Goal: Information Seeking & Learning: Find specific fact

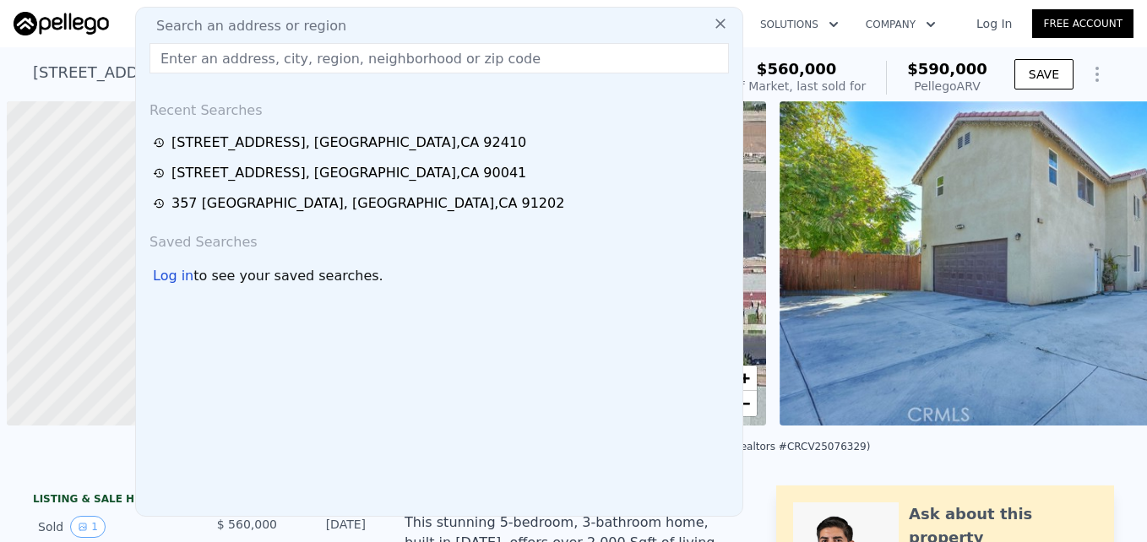
scroll to position [0, 7]
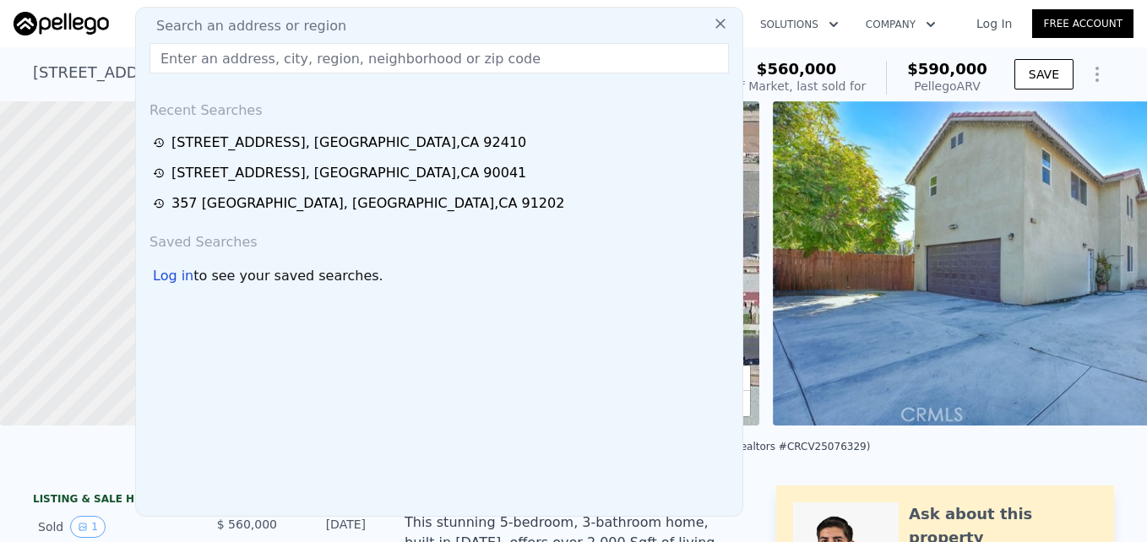
click at [847, 43] on div "Search an address or region Search an address or region Recent Searches 869 N F…" at bounding box center [574, 23] width 1120 height 41
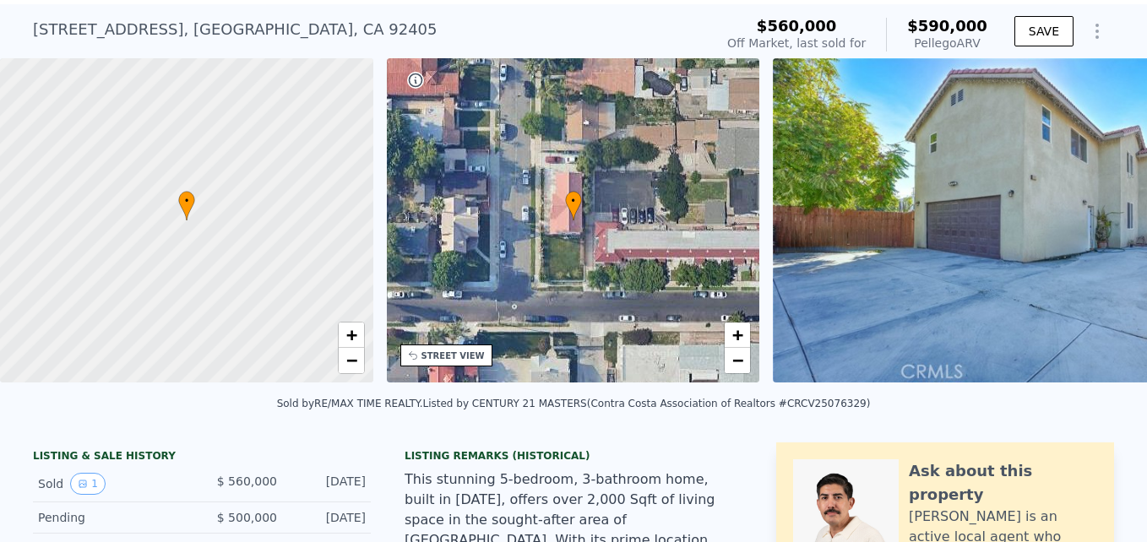
scroll to position [44, 0]
click at [352, 332] on span "+" at bounding box center [350, 333] width 11 height 21
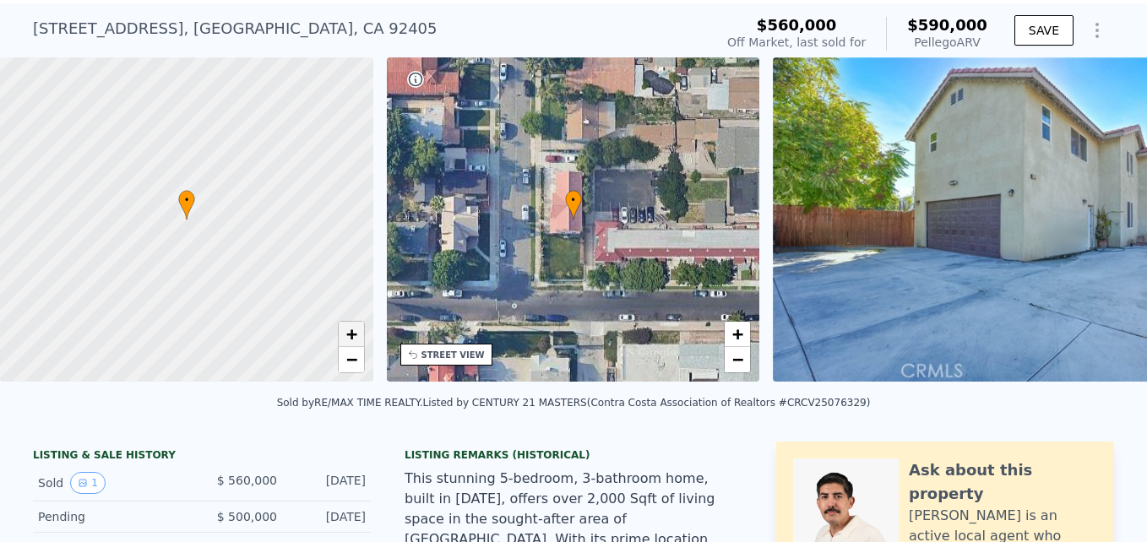
click at [352, 332] on span "+" at bounding box center [350, 333] width 11 height 21
click at [352, 349] on link "−" at bounding box center [351, 359] width 25 height 25
click at [355, 361] on span "−" at bounding box center [350, 359] width 11 height 21
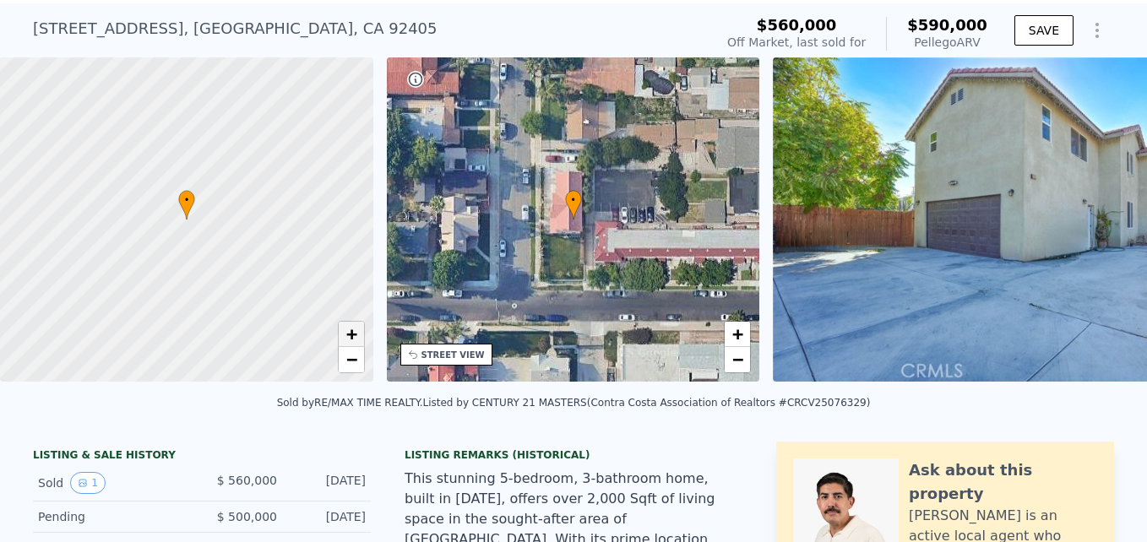
click at [355, 339] on span "+" at bounding box center [350, 333] width 11 height 21
click at [352, 334] on span "+" at bounding box center [350, 333] width 11 height 21
drag, startPoint x: 300, startPoint y: 175, endPoint x: 231, endPoint y: 385, distance: 221.1
click at [231, 385] on div "• + −" at bounding box center [186, 222] width 373 height 330
click at [349, 363] on span "−" at bounding box center [350, 359] width 11 height 21
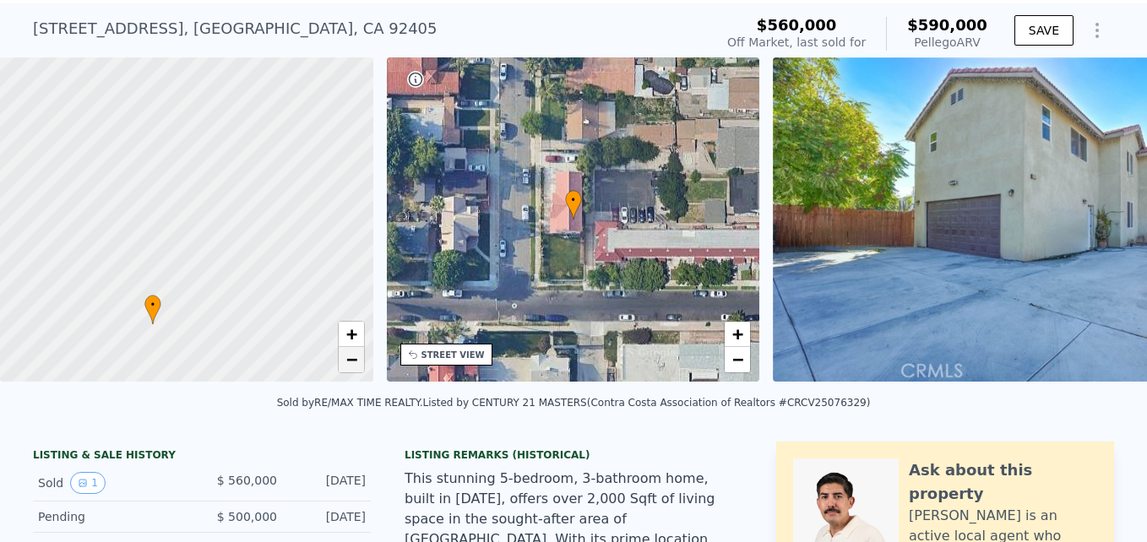
click at [349, 363] on span "−" at bounding box center [350, 359] width 11 height 21
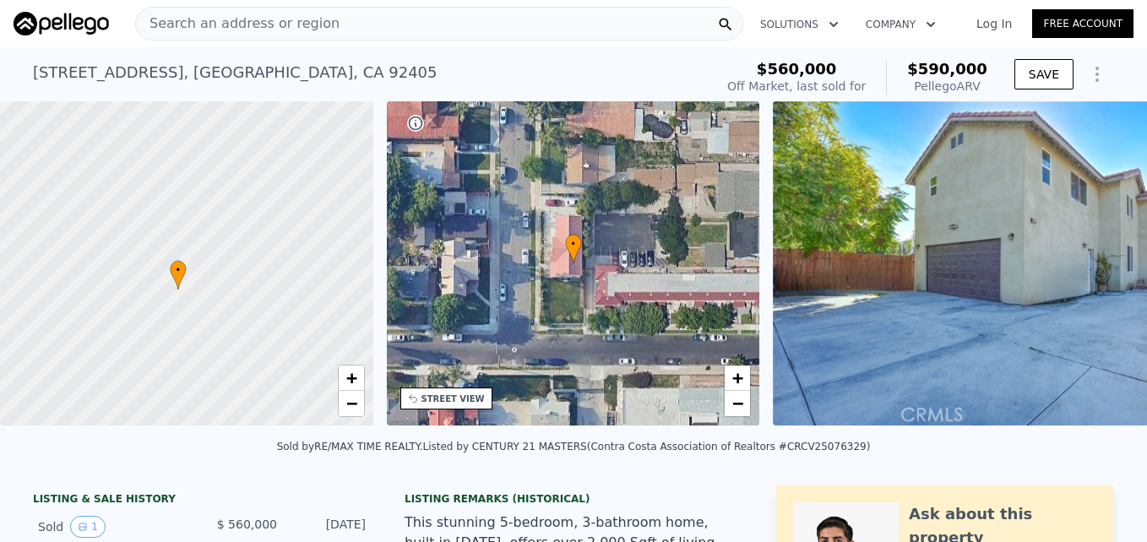
click at [256, 14] on span "Search an address or region" at bounding box center [237, 24] width 203 height 20
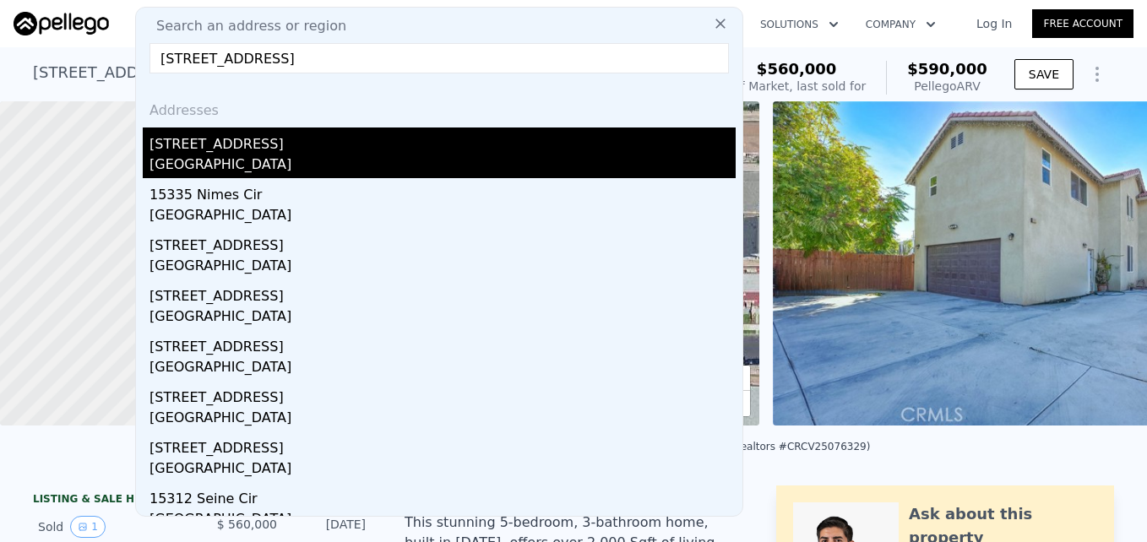
type input "15335 Seine Cir, Irvine, CA 92604"
click at [325, 155] on div "Irvine, CA 92604" at bounding box center [442, 167] width 586 height 24
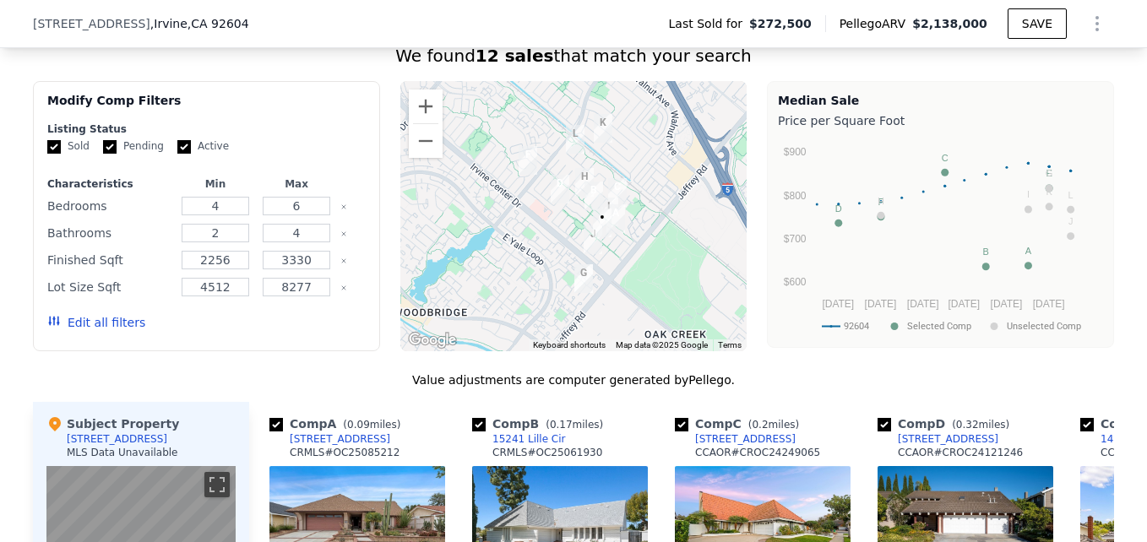
scroll to position [1304, 0]
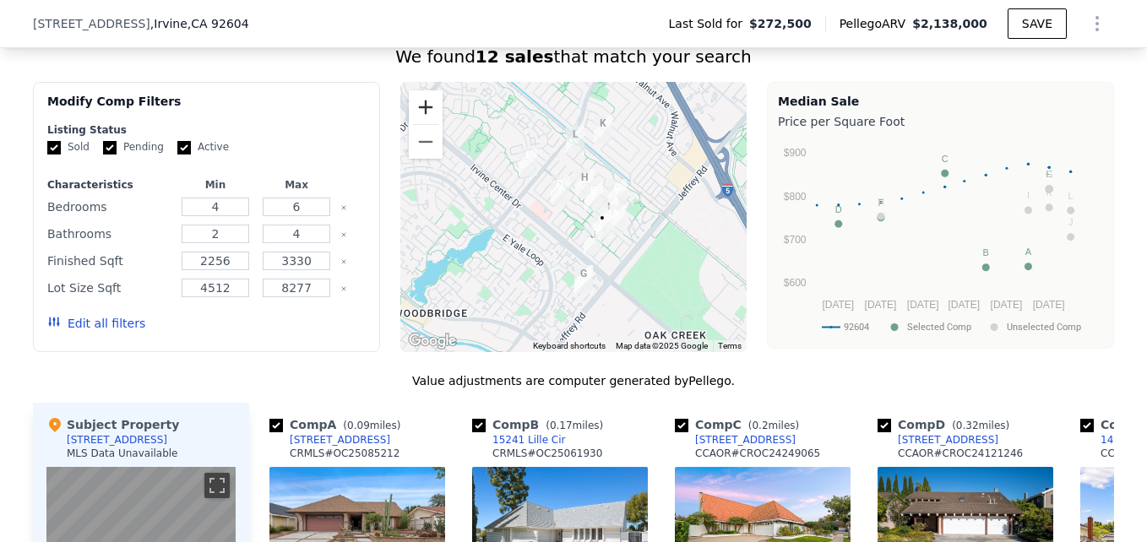
click at [429, 121] on button "Zoom in" at bounding box center [426, 107] width 34 height 34
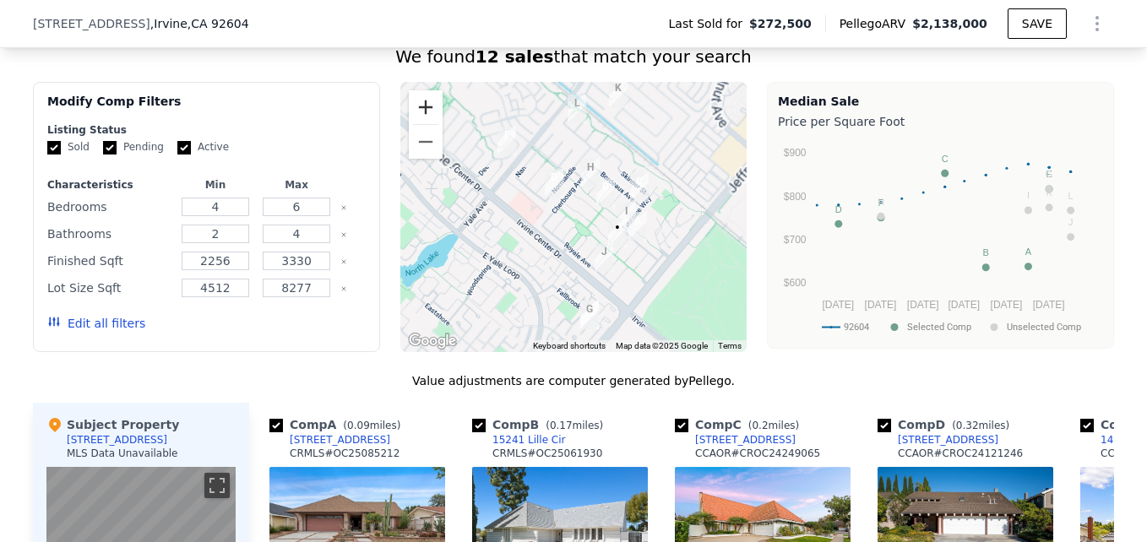
click at [429, 121] on button "Zoom in" at bounding box center [426, 107] width 34 height 34
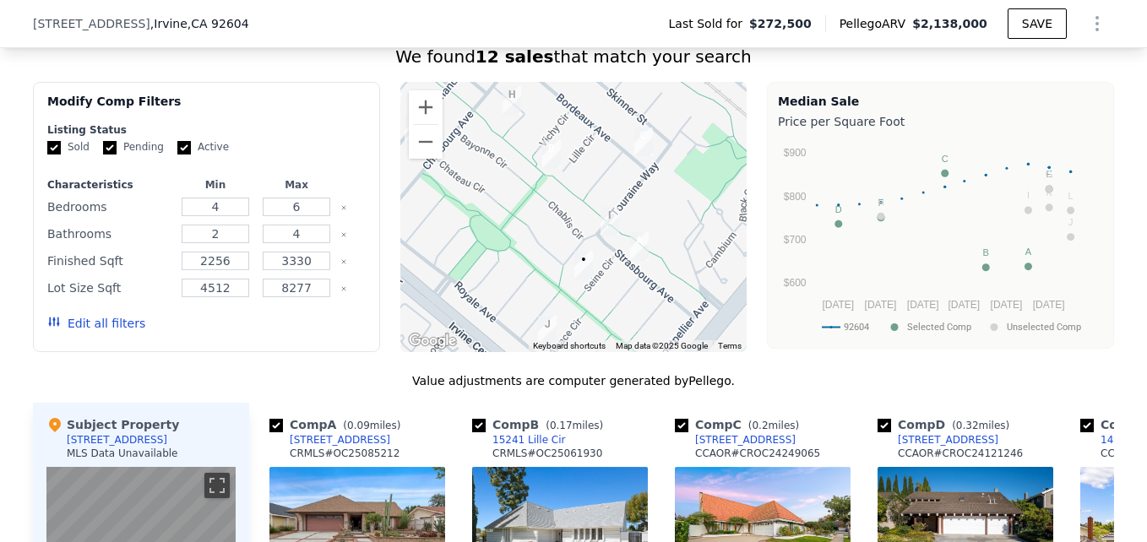
drag, startPoint x: 658, startPoint y: 261, endPoint x: 525, endPoint y: 241, distance: 134.0
click at [525, 241] on div at bounding box center [573, 217] width 347 height 270
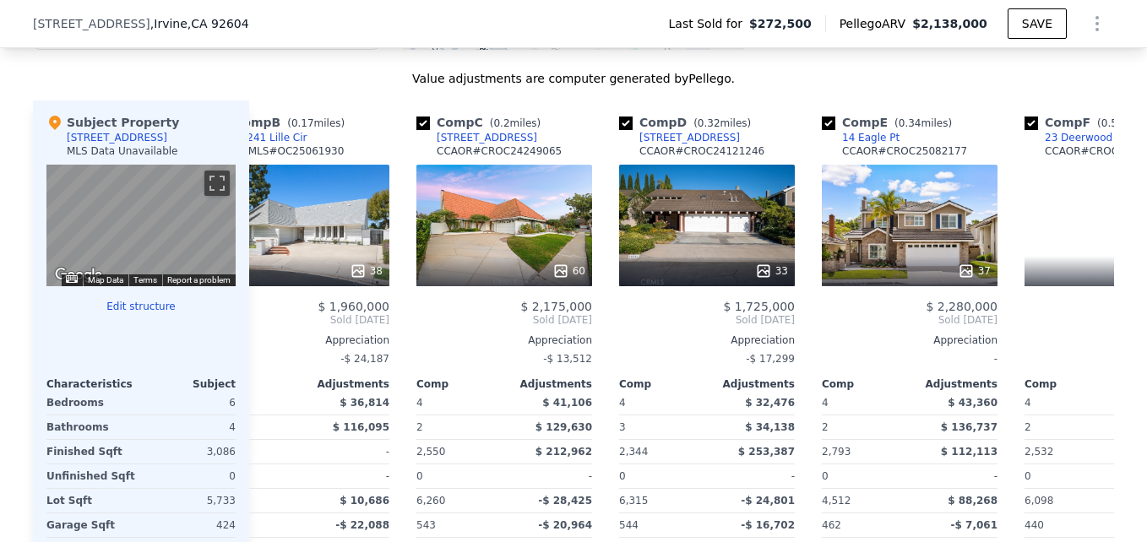
scroll to position [0, 259]
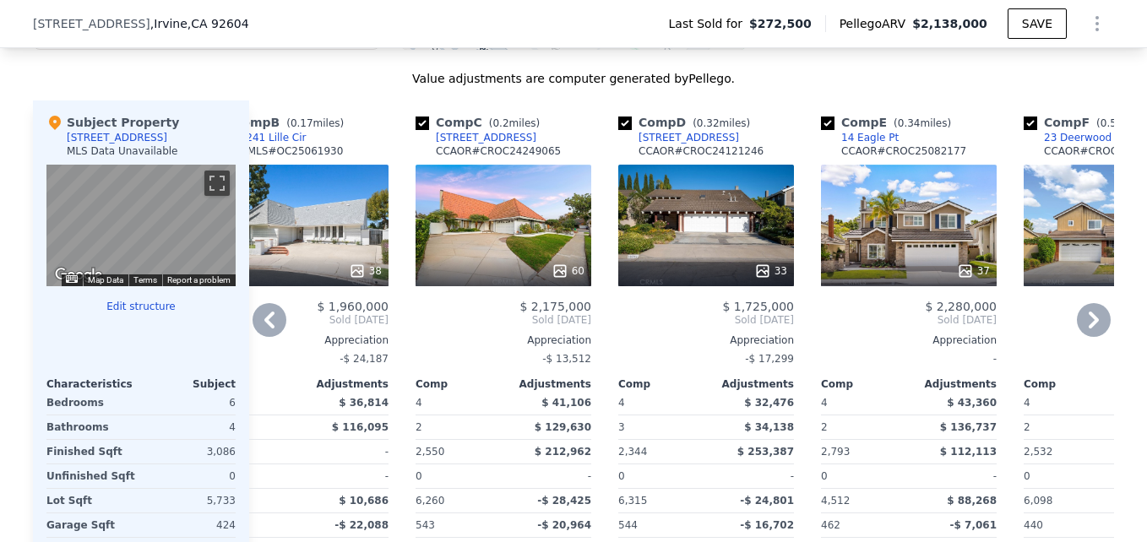
click at [528, 256] on div "60" at bounding box center [503, 226] width 176 height 122
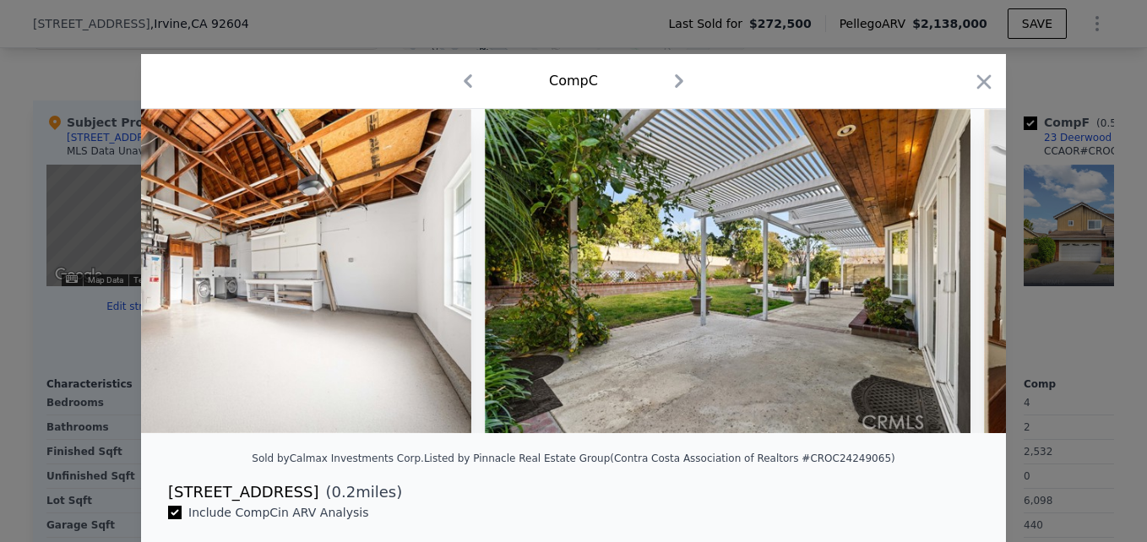
scroll to position [0, 6755]
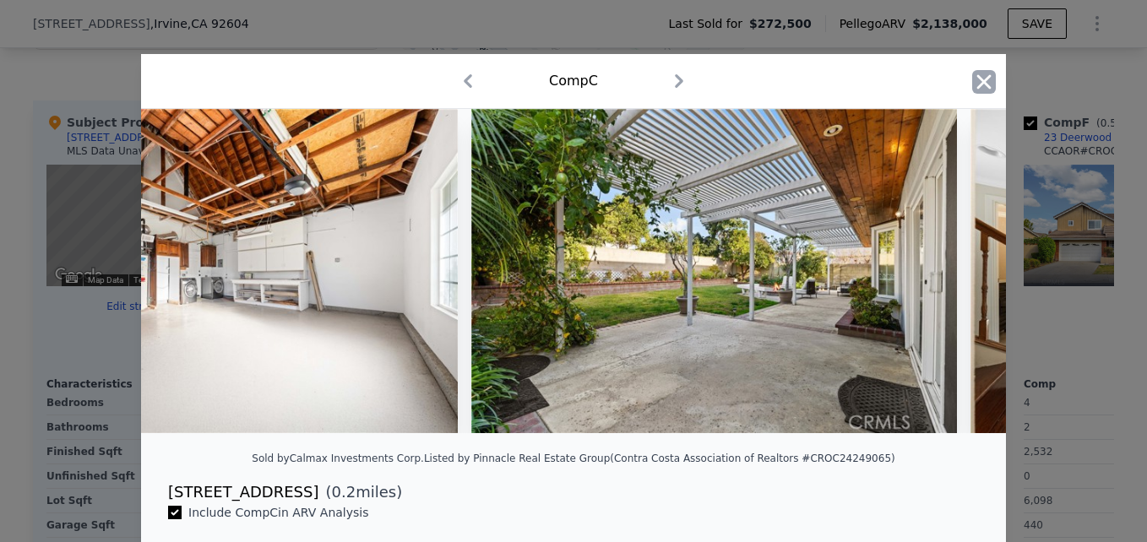
click at [972, 85] on icon "button" at bounding box center [984, 82] width 24 height 24
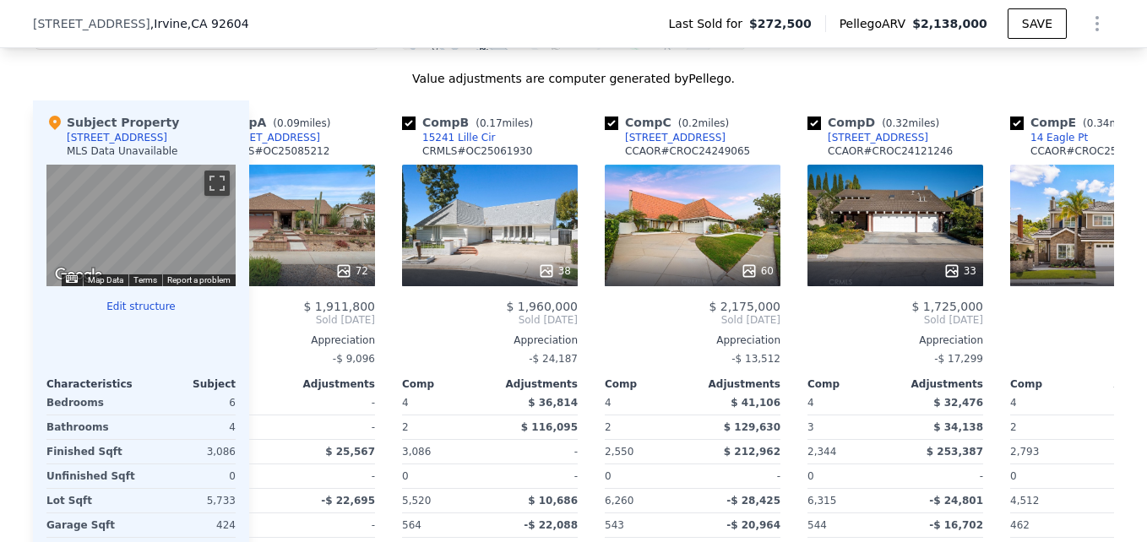
scroll to position [0, 59]
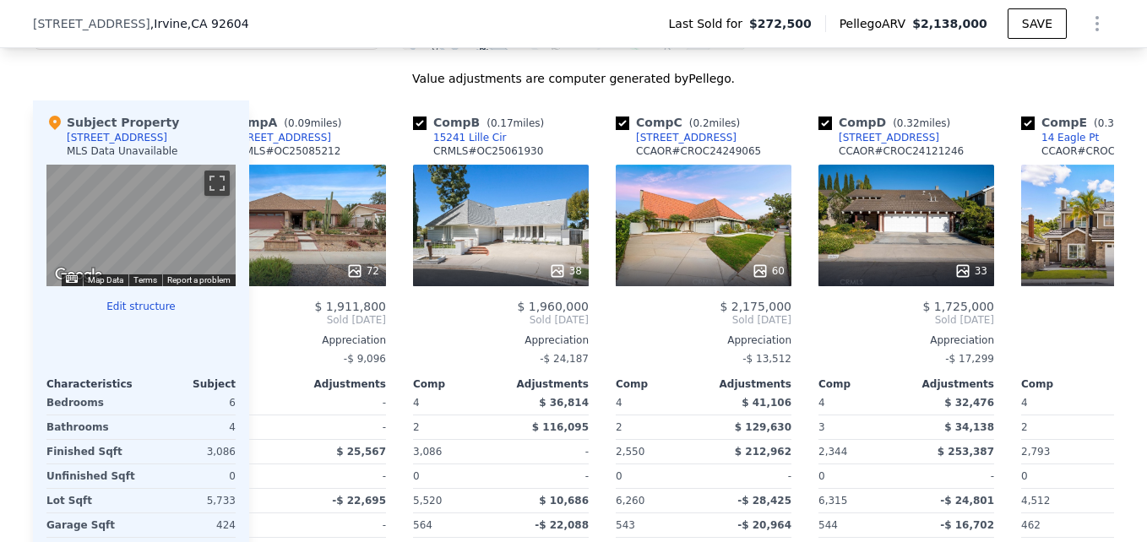
click at [513, 245] on div "38" at bounding box center [501, 226] width 176 height 122
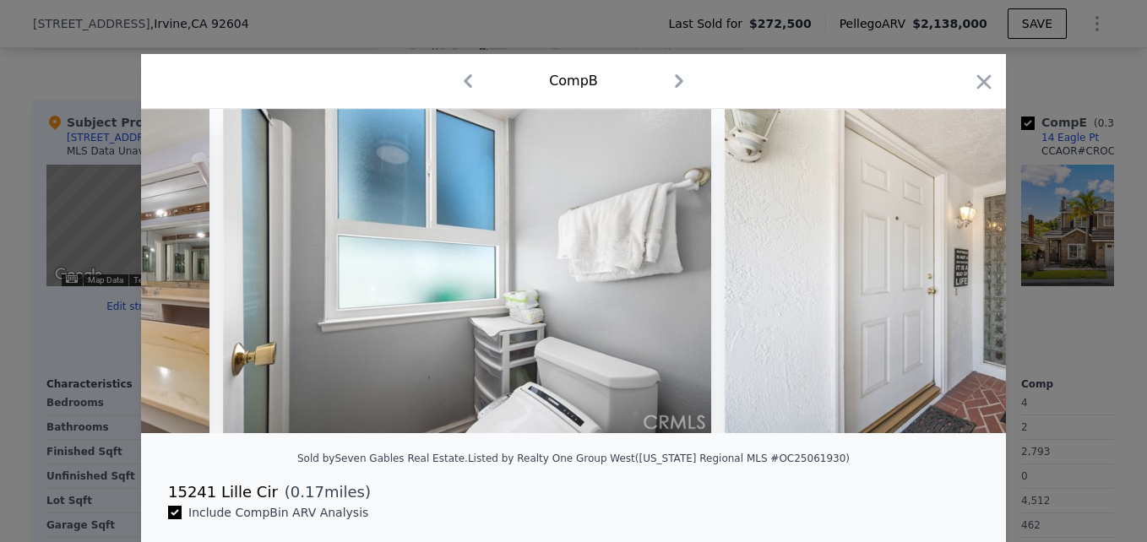
scroll to position [0, 9559]
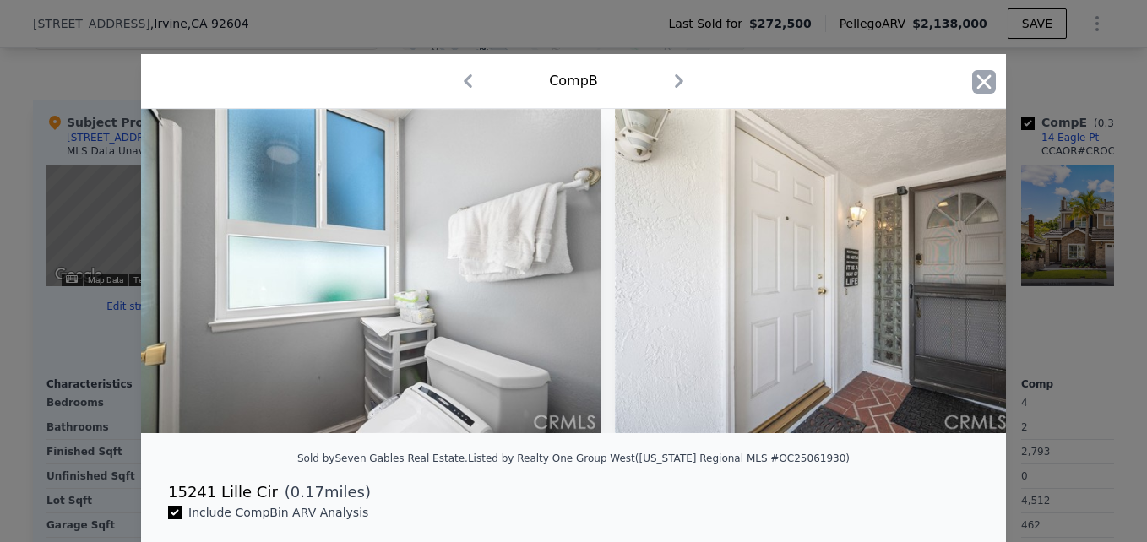
click at [988, 84] on icon "button" at bounding box center [984, 82] width 24 height 24
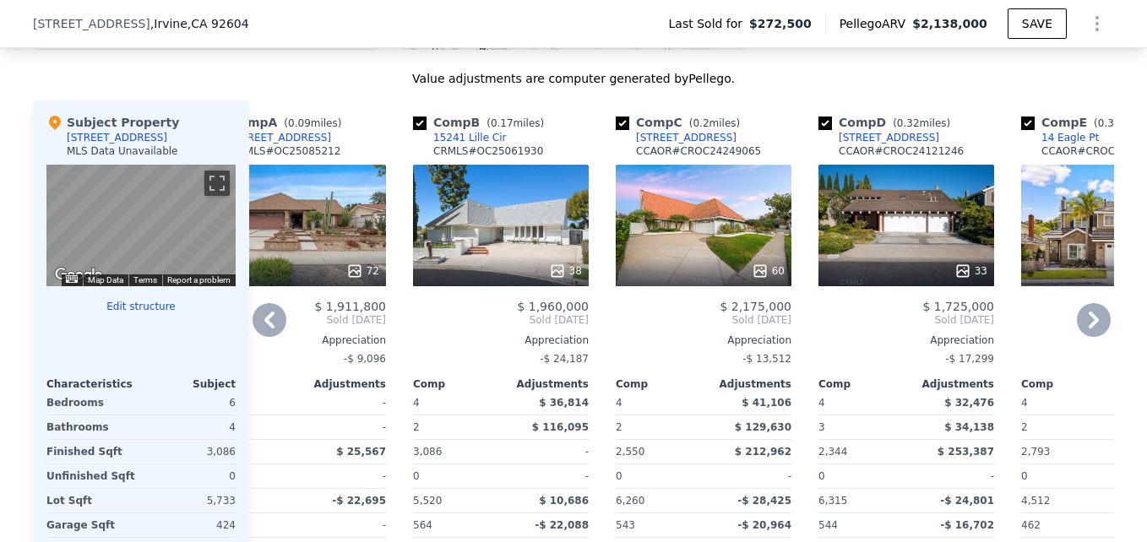
click at [328, 252] on div "72" at bounding box center [298, 226] width 176 height 122
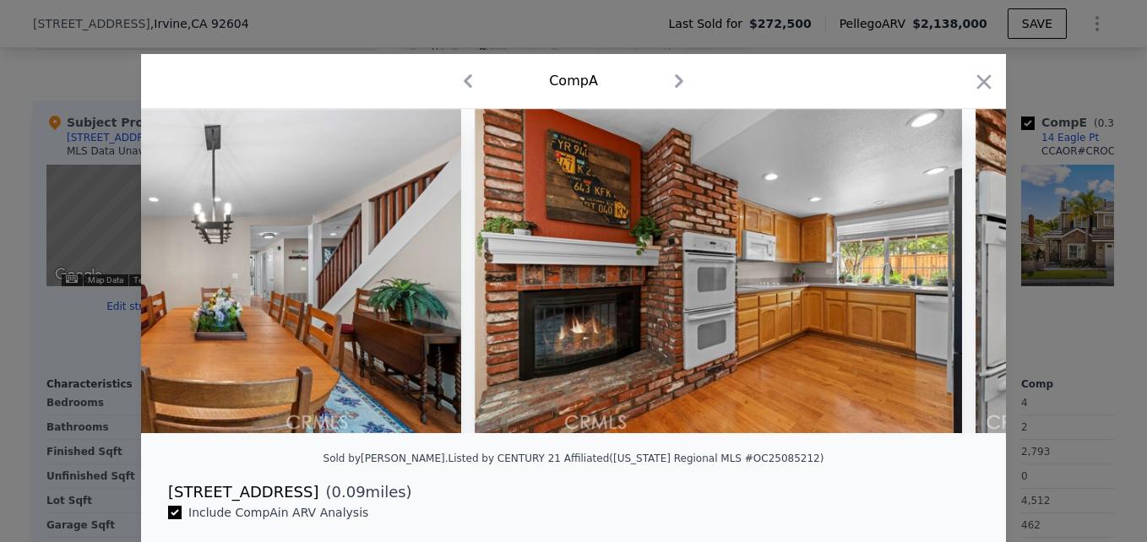
scroll to position [0, 8224]
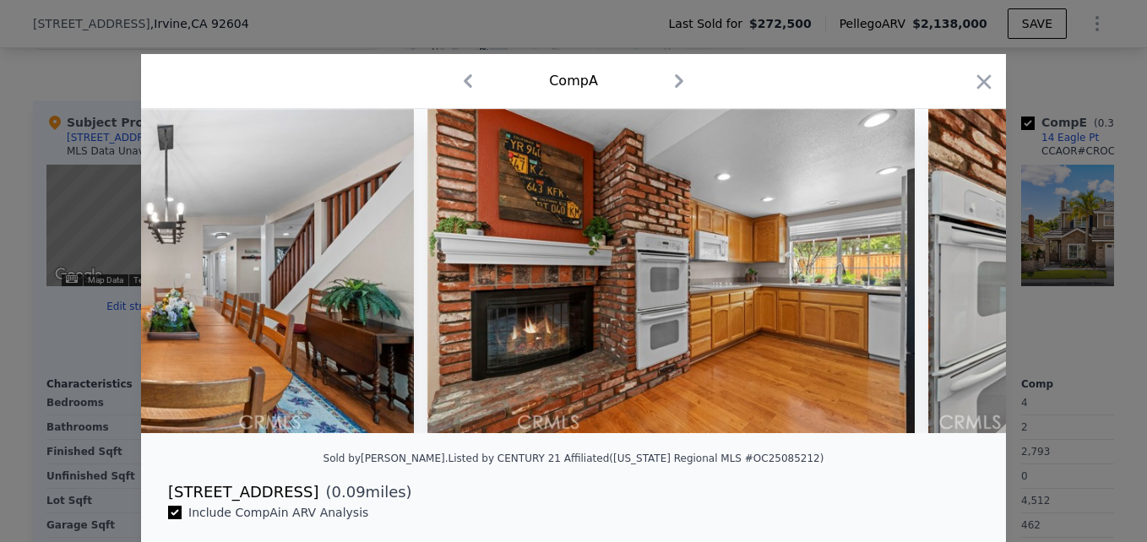
click at [963, 87] on div "Comp A" at bounding box center [574, 81] width 838 height 27
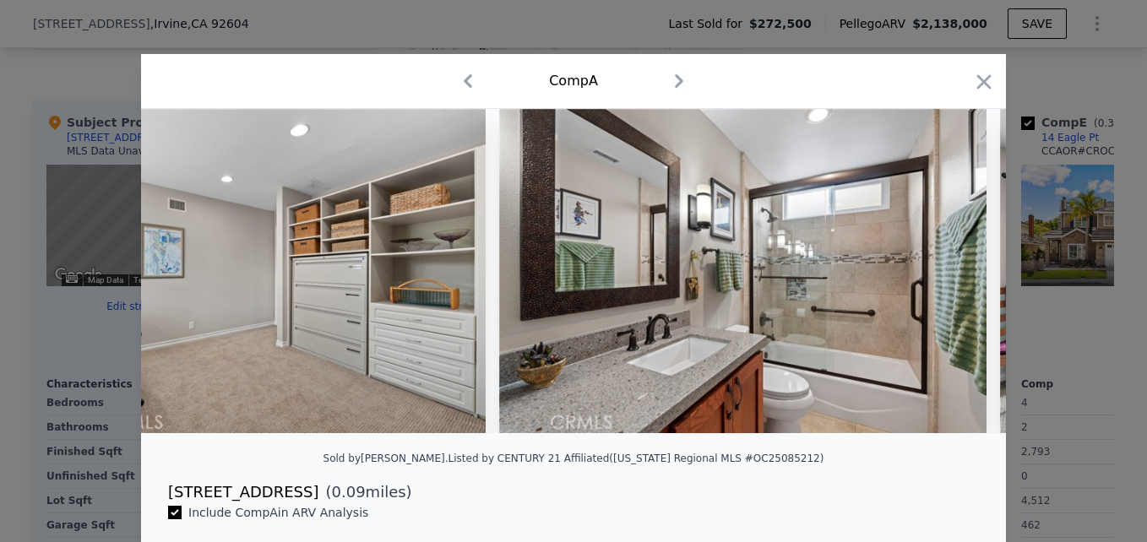
scroll to position [0, 12868]
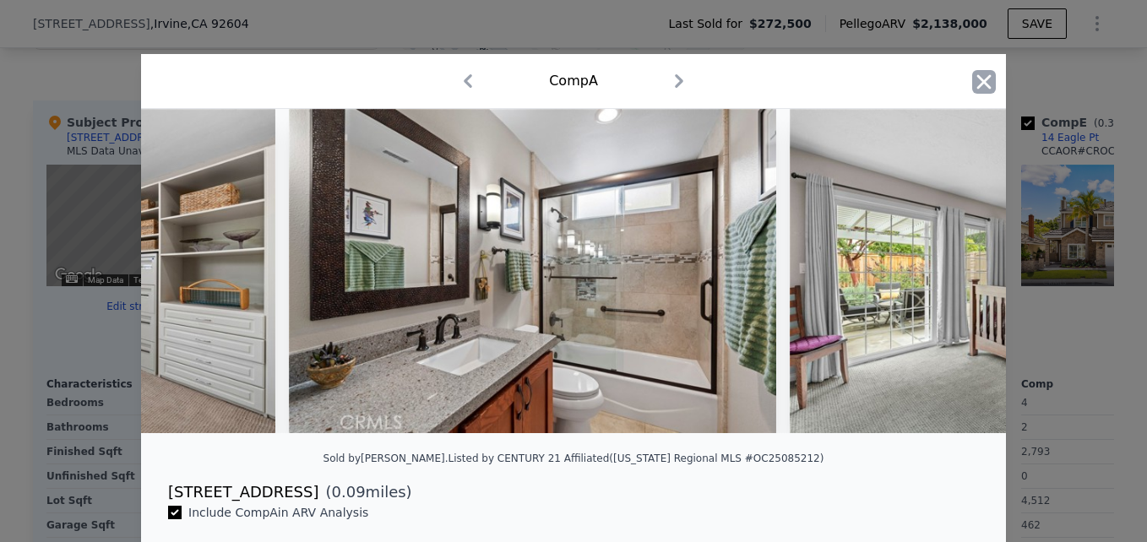
click at [983, 87] on icon "button" at bounding box center [984, 81] width 14 height 14
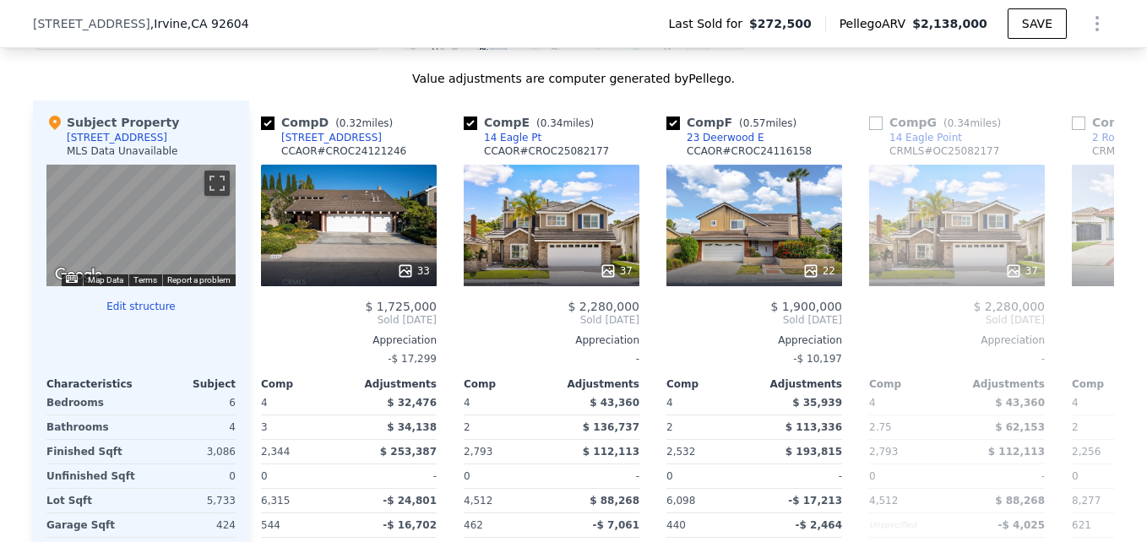
scroll to position [0, 616]
click at [533, 269] on div at bounding box center [552, 271] width 176 height 30
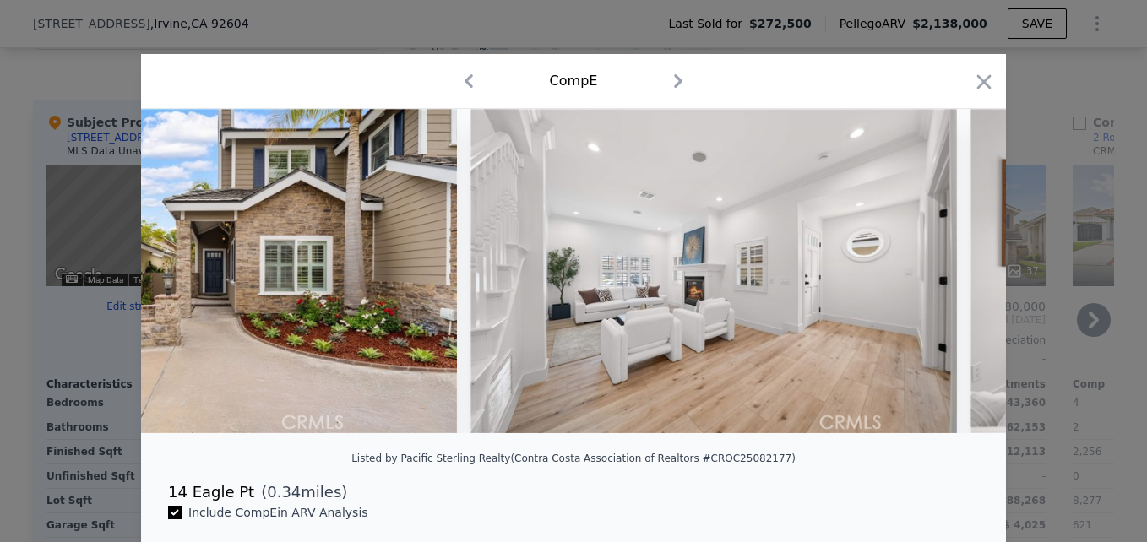
scroll to position [0, 9023]
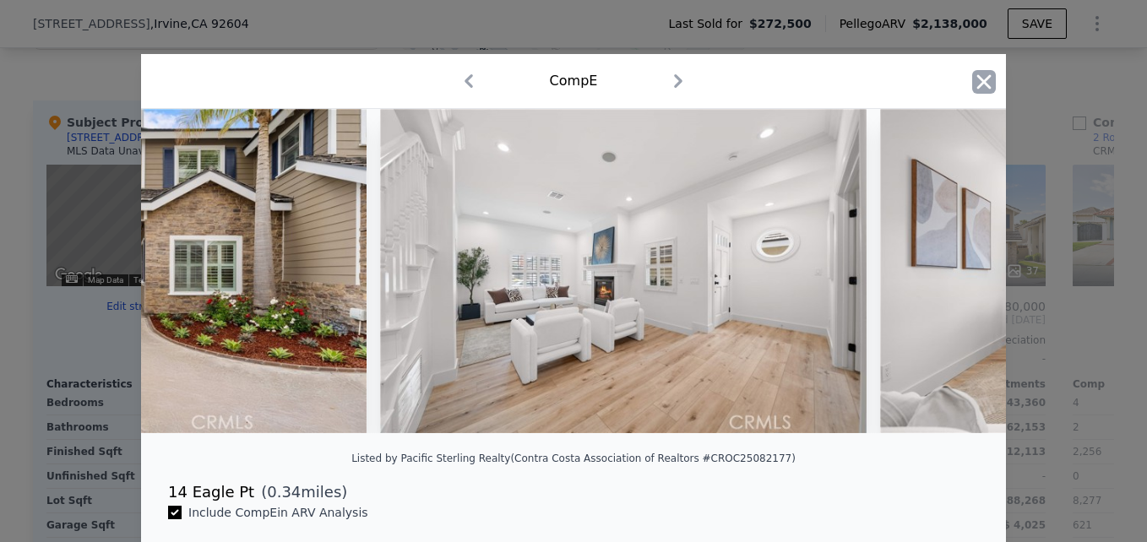
click at [973, 73] on icon "button" at bounding box center [984, 82] width 24 height 24
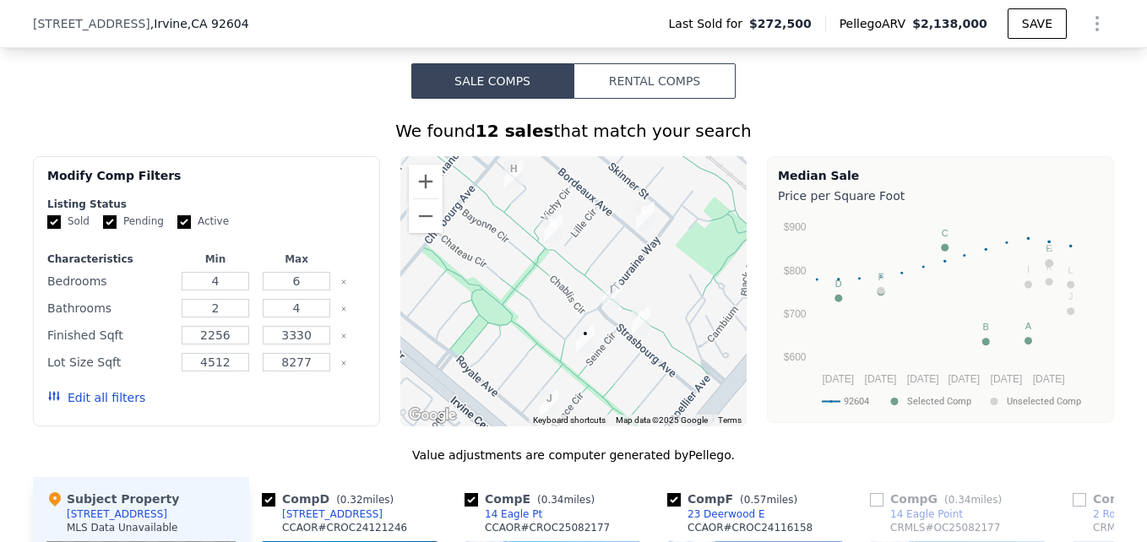
scroll to position [1225, 0]
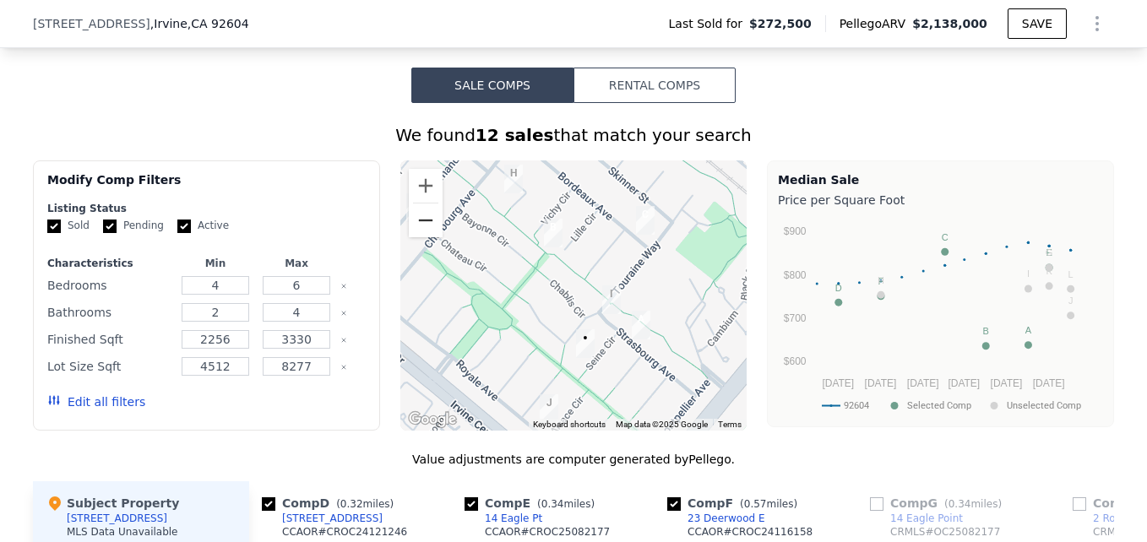
click at [425, 236] on button "Zoom out" at bounding box center [426, 220] width 34 height 34
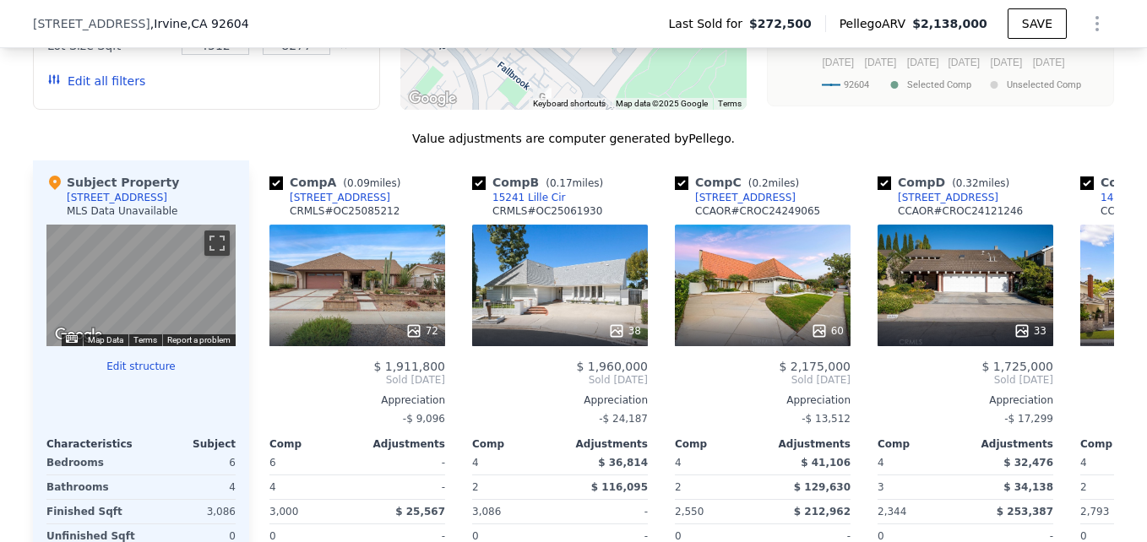
scroll to position [1544, 0]
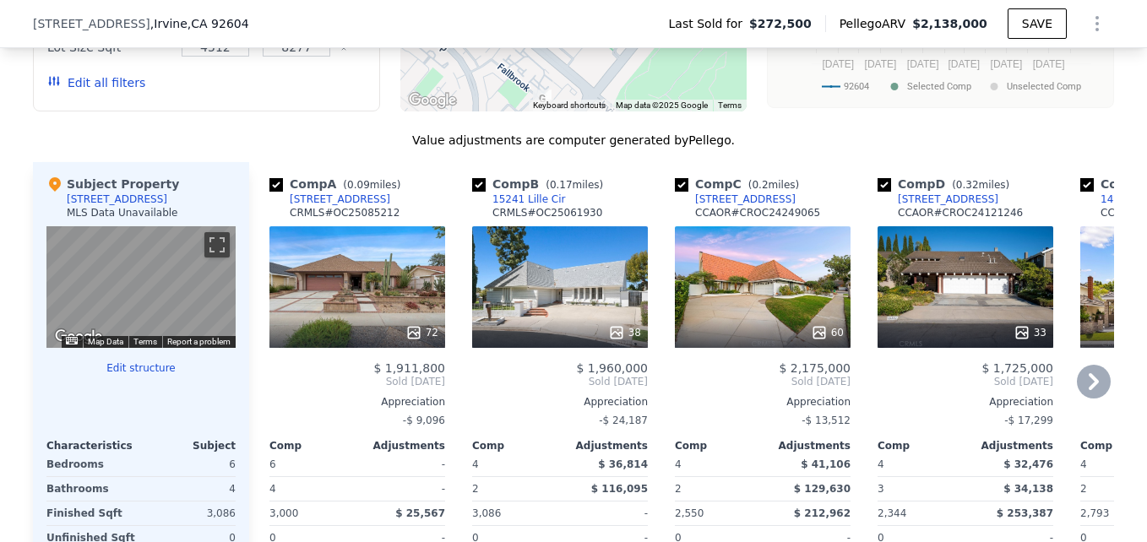
click at [543, 294] on div "38" at bounding box center [560, 287] width 176 height 122
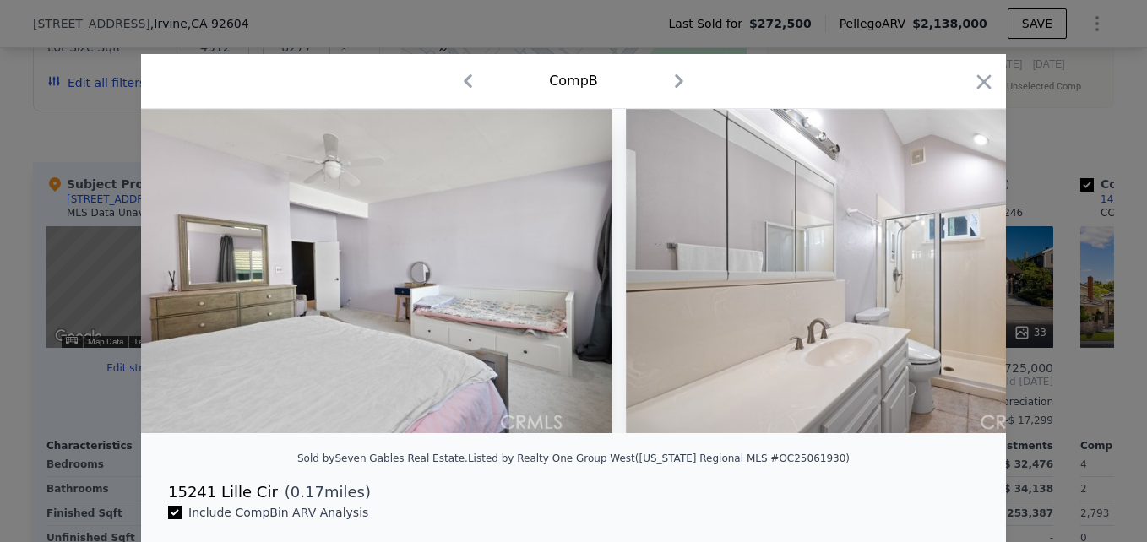
scroll to position [0, 14575]
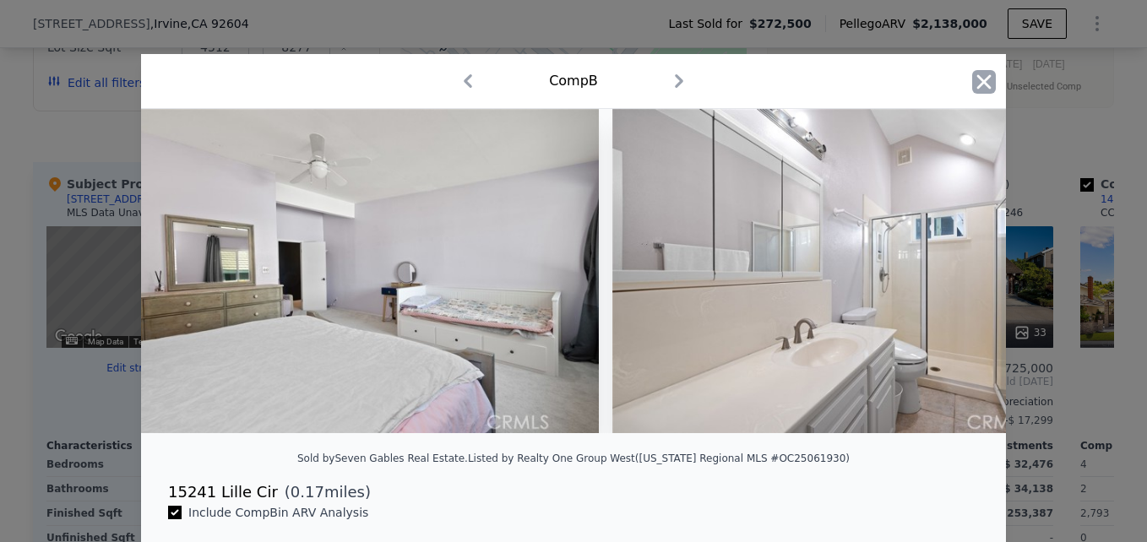
click at [981, 74] on icon "button" at bounding box center [984, 82] width 24 height 24
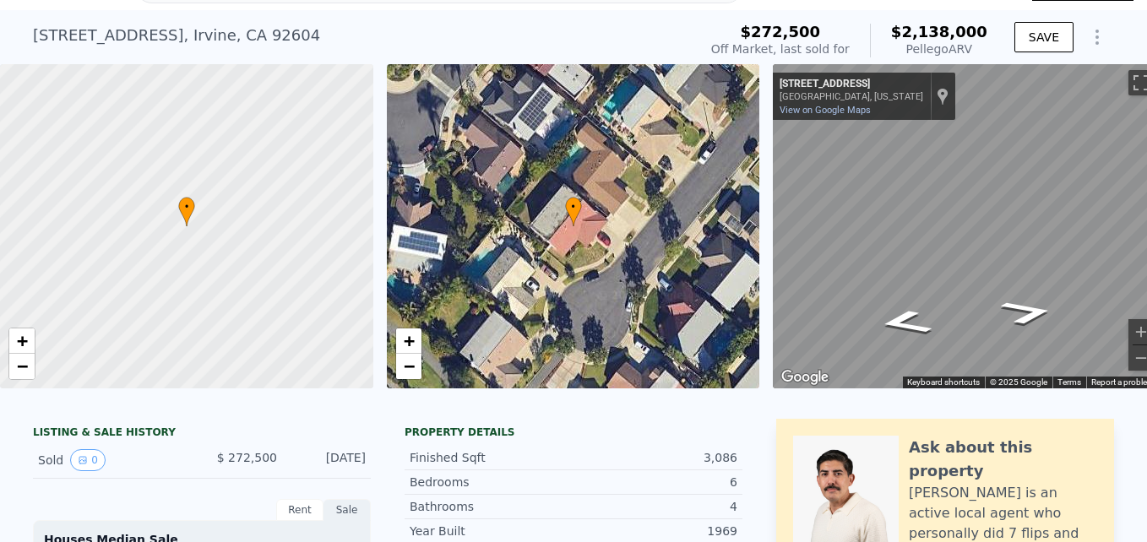
scroll to position [36, 0]
click at [415, 378] on link "−" at bounding box center [408, 367] width 25 height 25
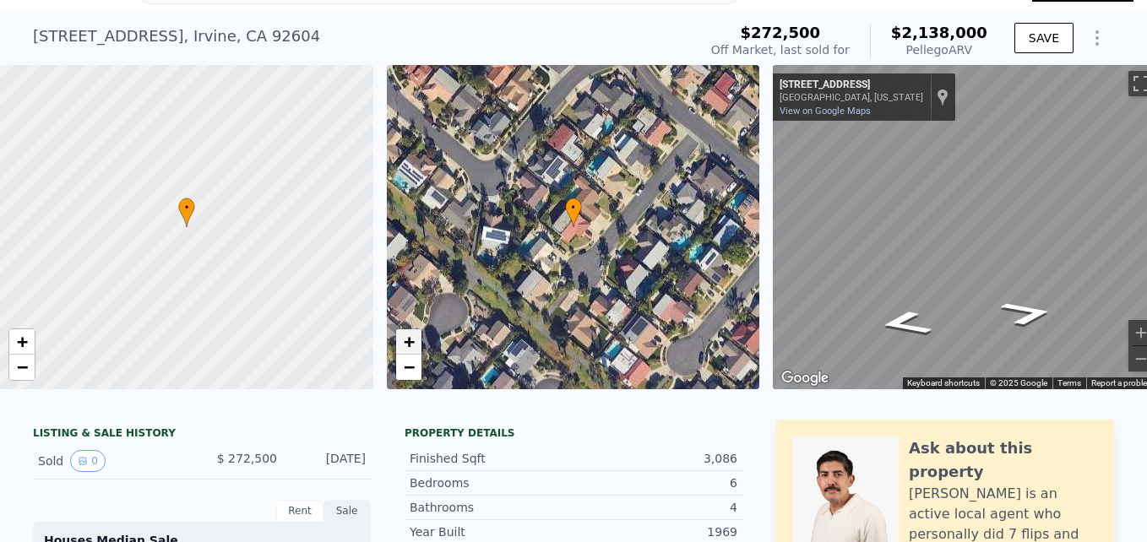
click at [404, 342] on span "+" at bounding box center [408, 341] width 11 height 21
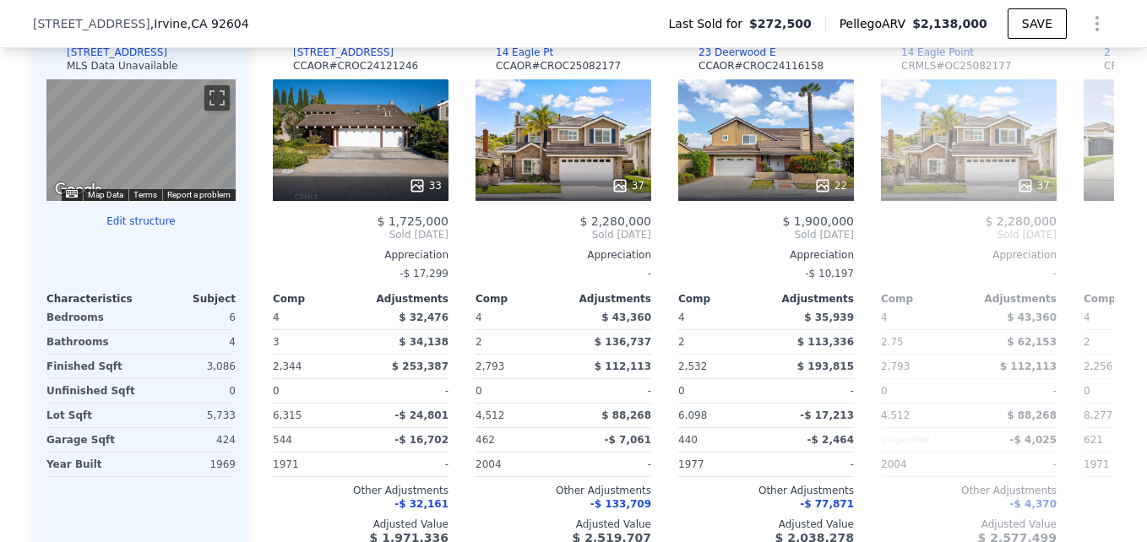
scroll to position [0, 613]
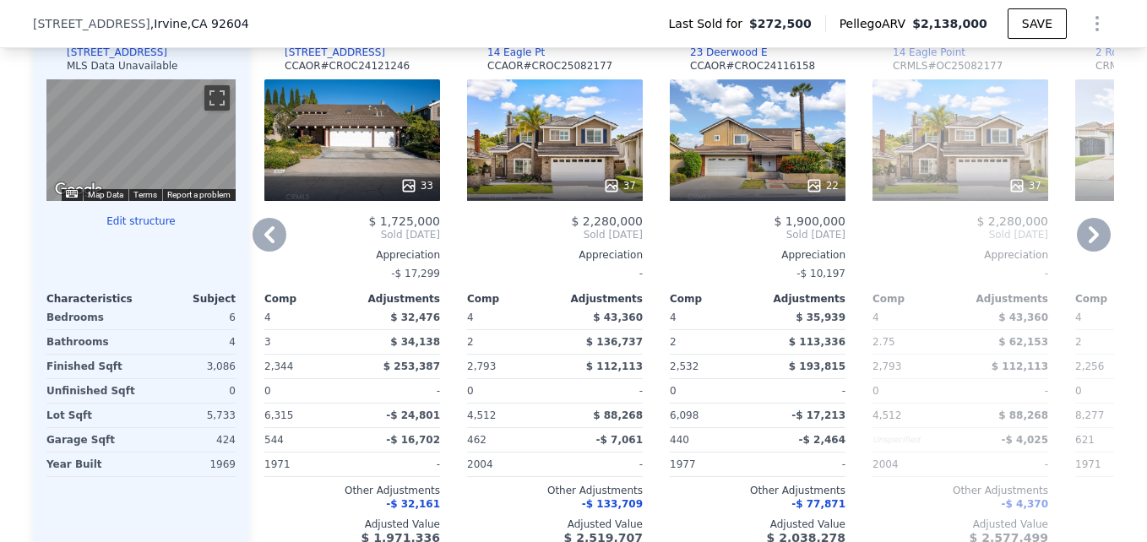
click at [600, 164] on div "37" at bounding box center [555, 140] width 176 height 122
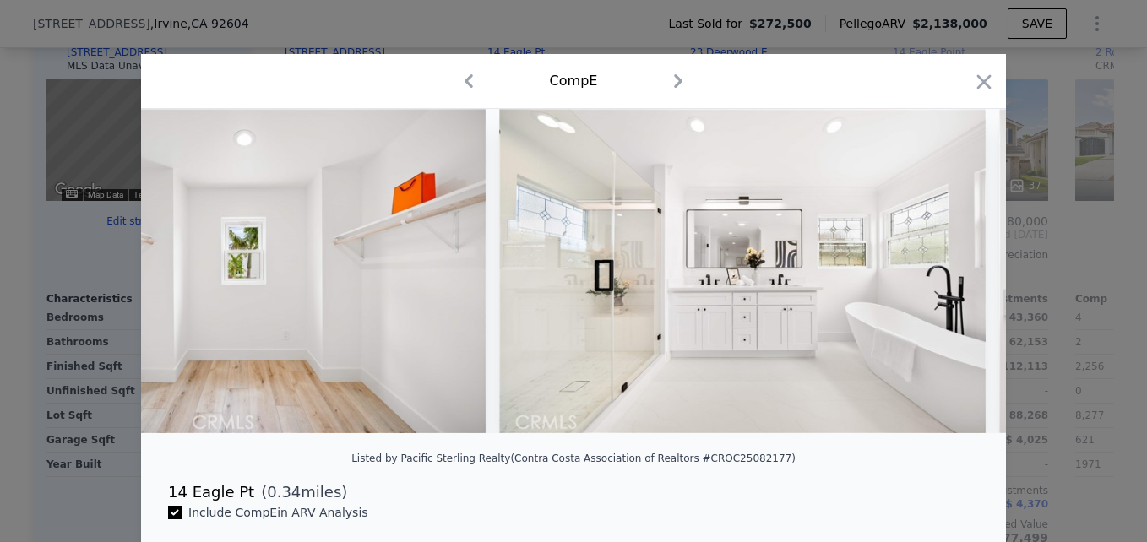
scroll to position [0, 13736]
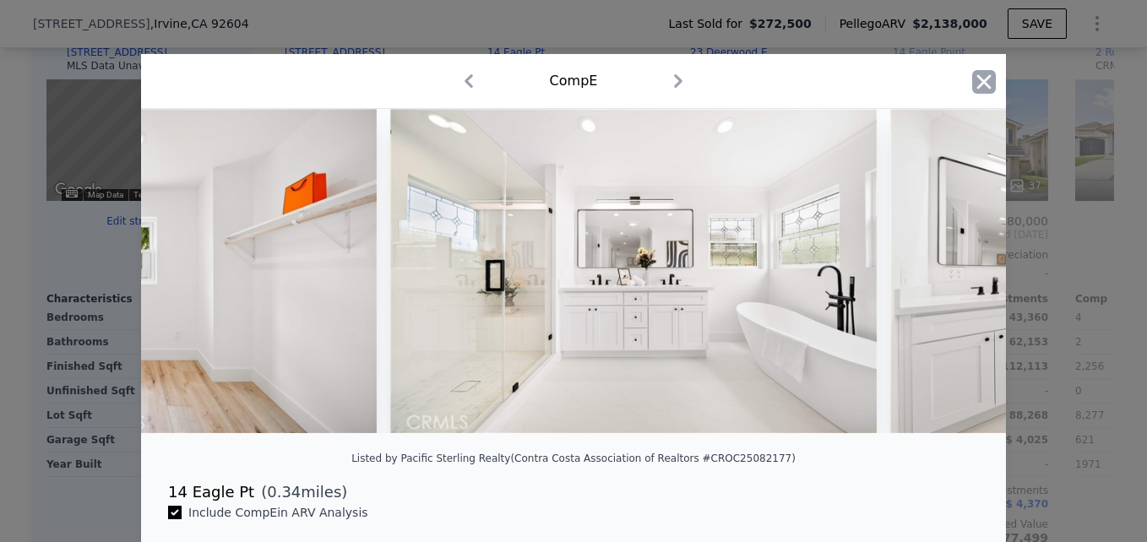
click at [987, 81] on icon "button" at bounding box center [984, 82] width 24 height 24
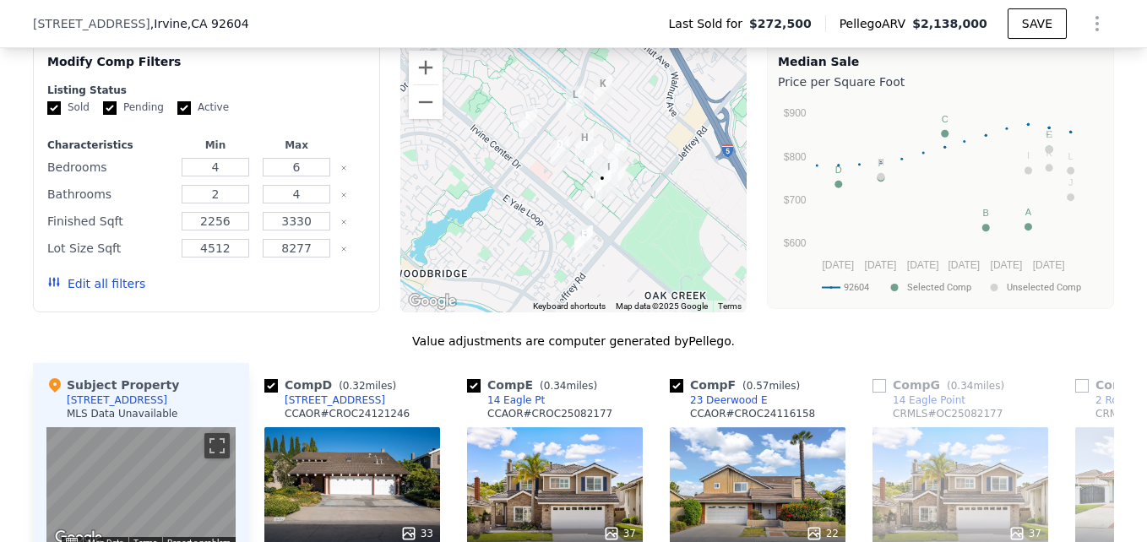
scroll to position [1343, 0]
click at [414, 85] on button "Zoom in" at bounding box center [426, 69] width 34 height 34
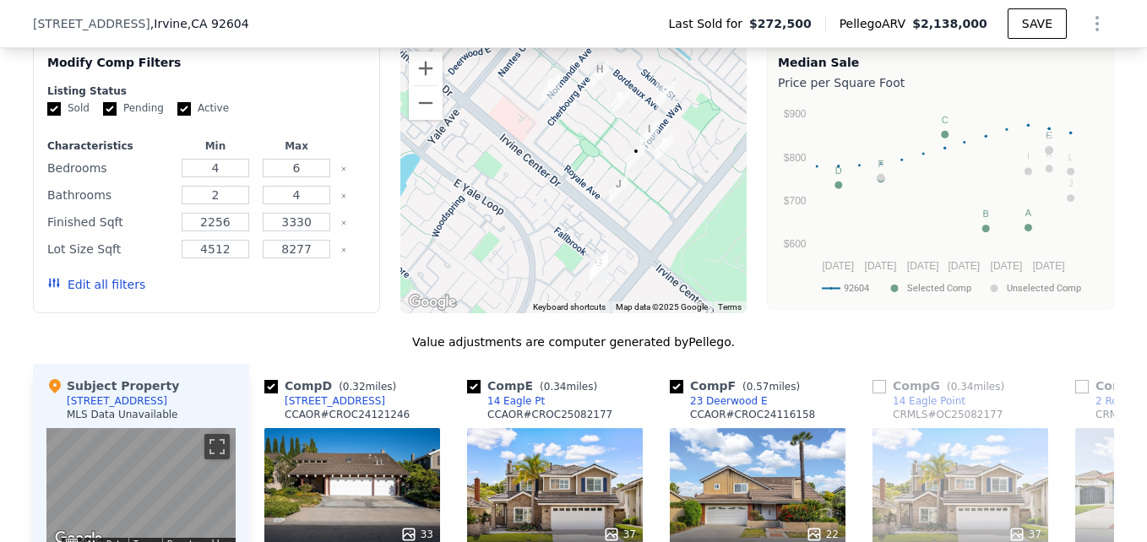
drag, startPoint x: 614, startPoint y: 231, endPoint x: 617, endPoint y: 167, distance: 64.3
click at [620, 167] on img "15335 Seine Cir" at bounding box center [636, 157] width 32 height 42
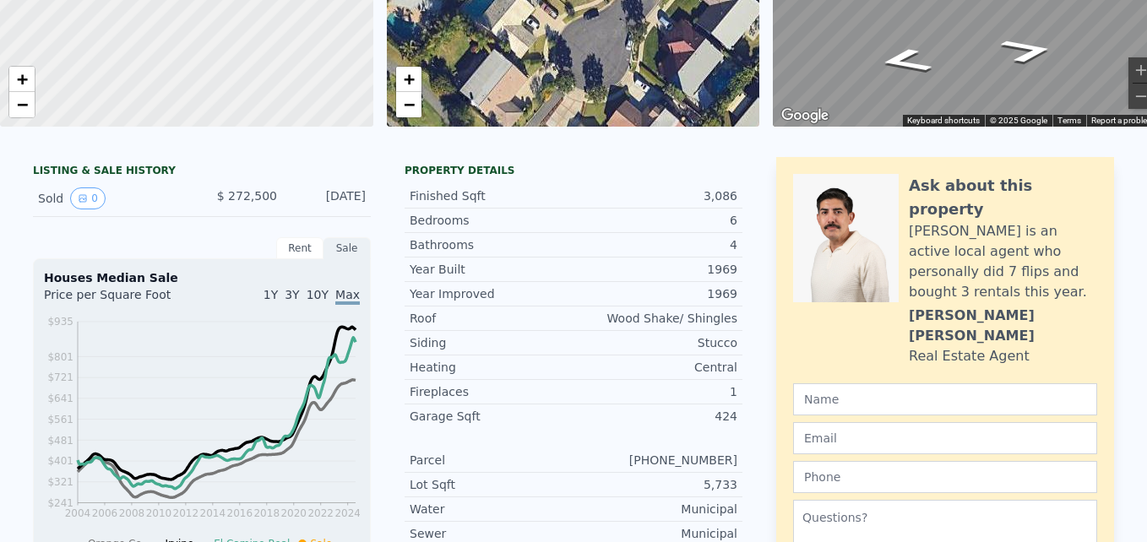
scroll to position [0, 0]
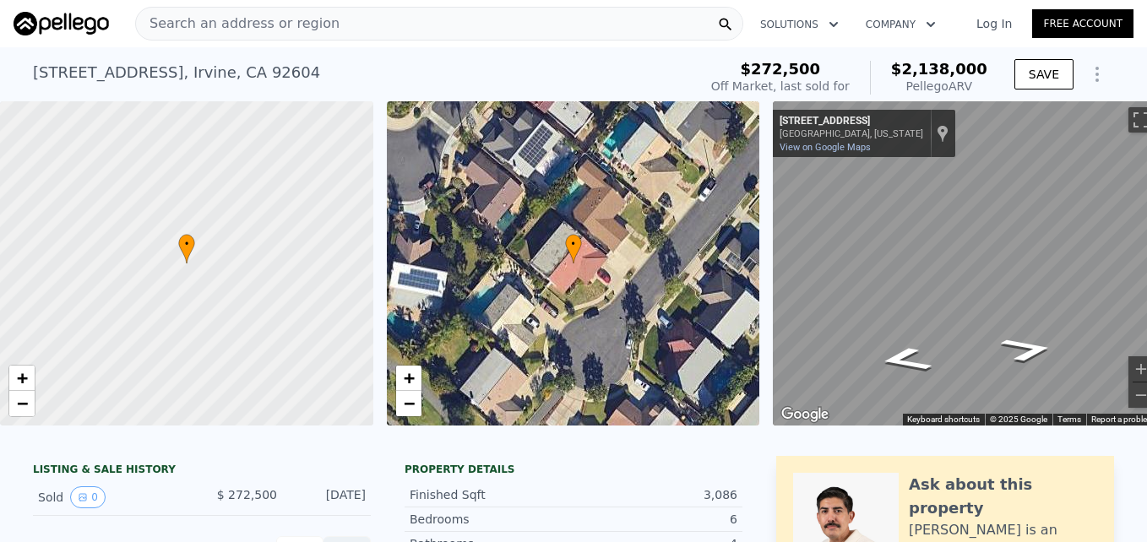
click at [262, 20] on span "Search an address or region" at bounding box center [237, 24] width 203 height 20
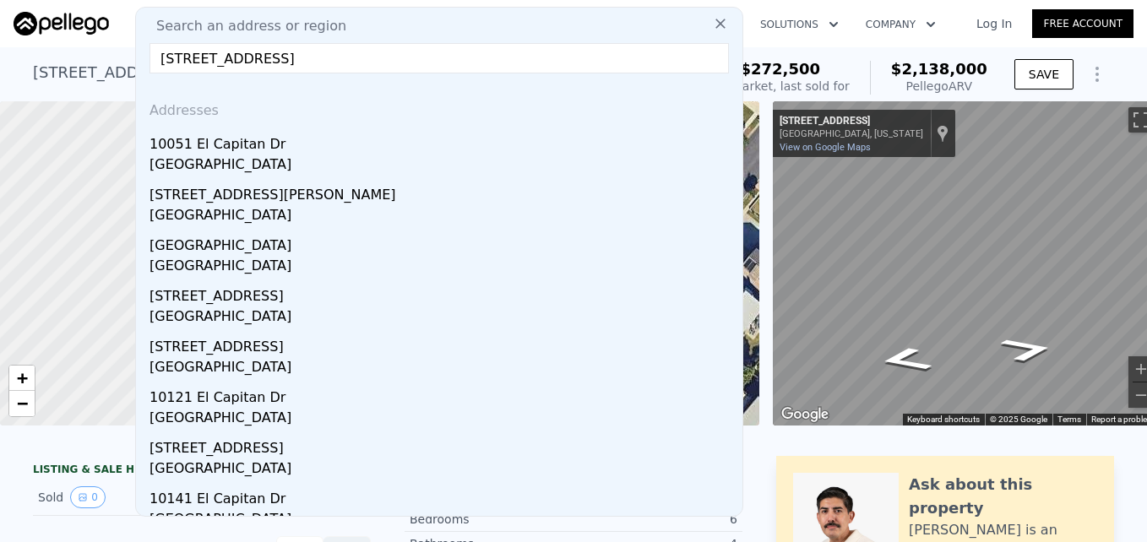
type input "10051 El Capitan Dr, Huntington Beach, CA 92646"
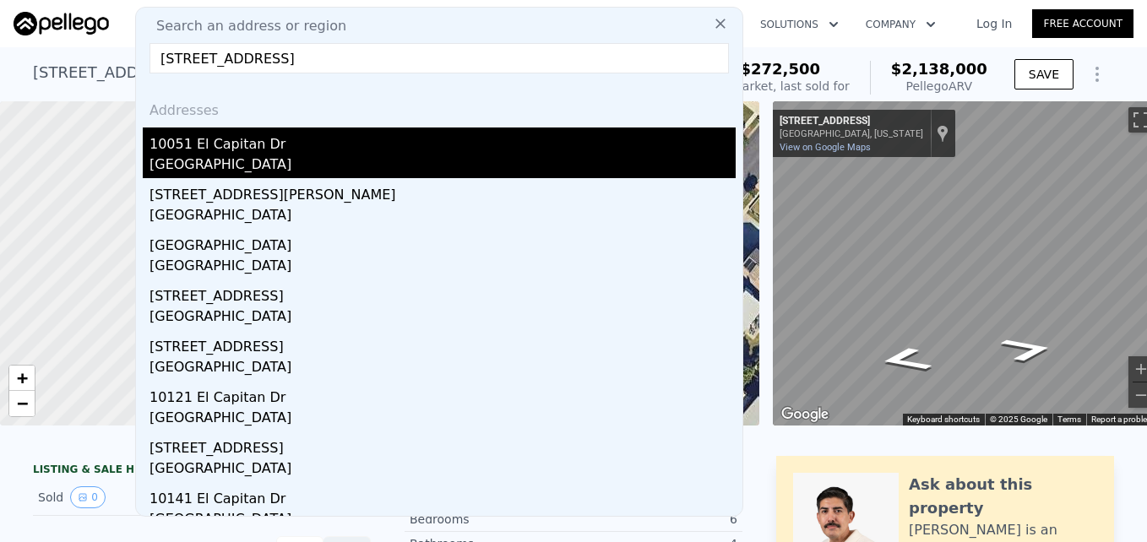
click at [284, 154] on div "10051 El Capitan Dr" at bounding box center [442, 141] width 586 height 27
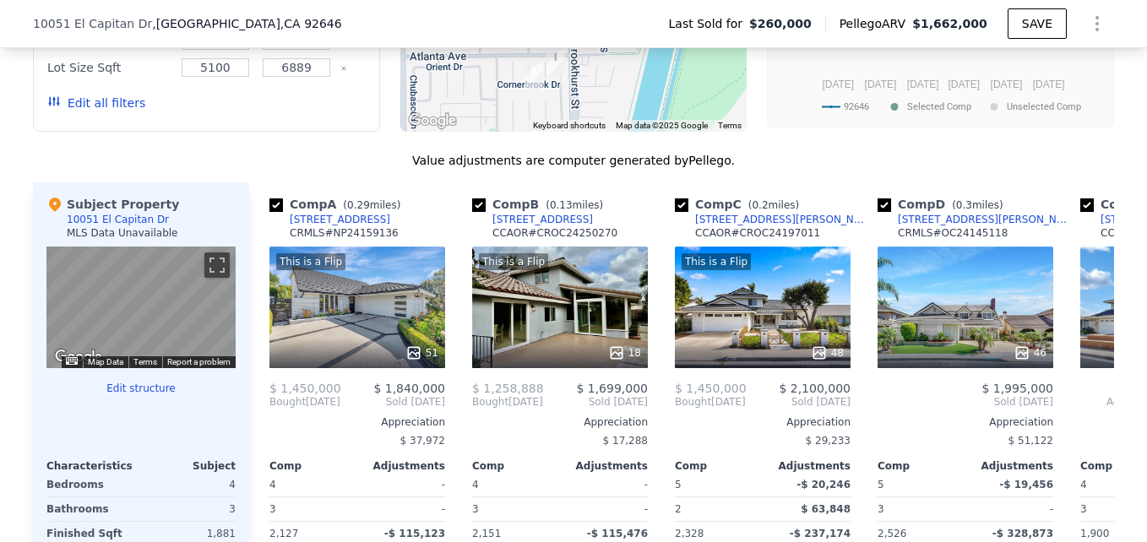
scroll to position [1263, 0]
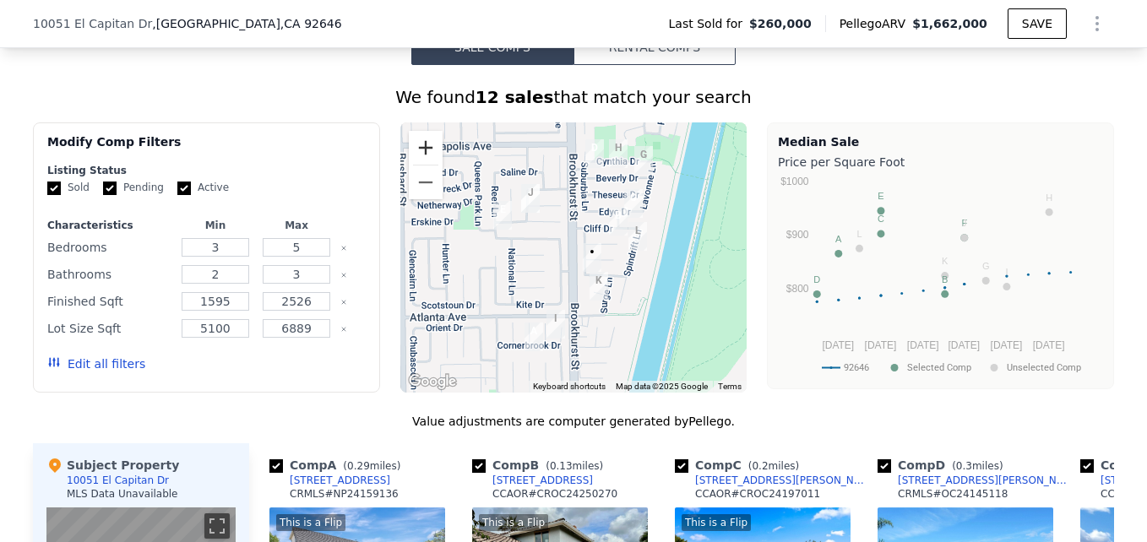
click at [426, 157] on button "Zoom in" at bounding box center [426, 148] width 34 height 34
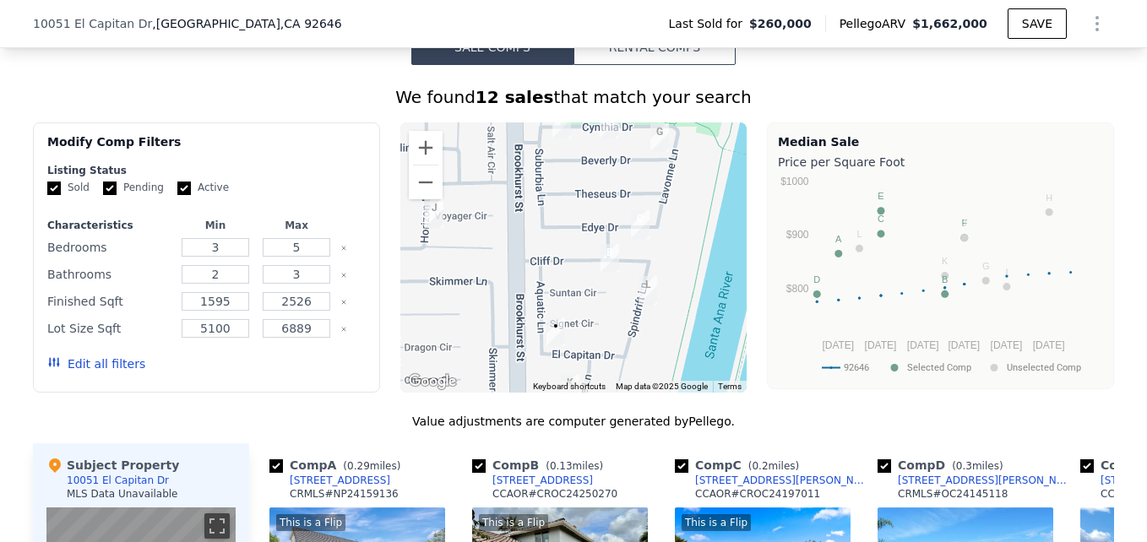
drag, startPoint x: 654, startPoint y: 202, endPoint x: 591, endPoint y: 274, distance: 96.4
click at [594, 274] on img "10162 Cliff Dr" at bounding box center [610, 258] width 32 height 42
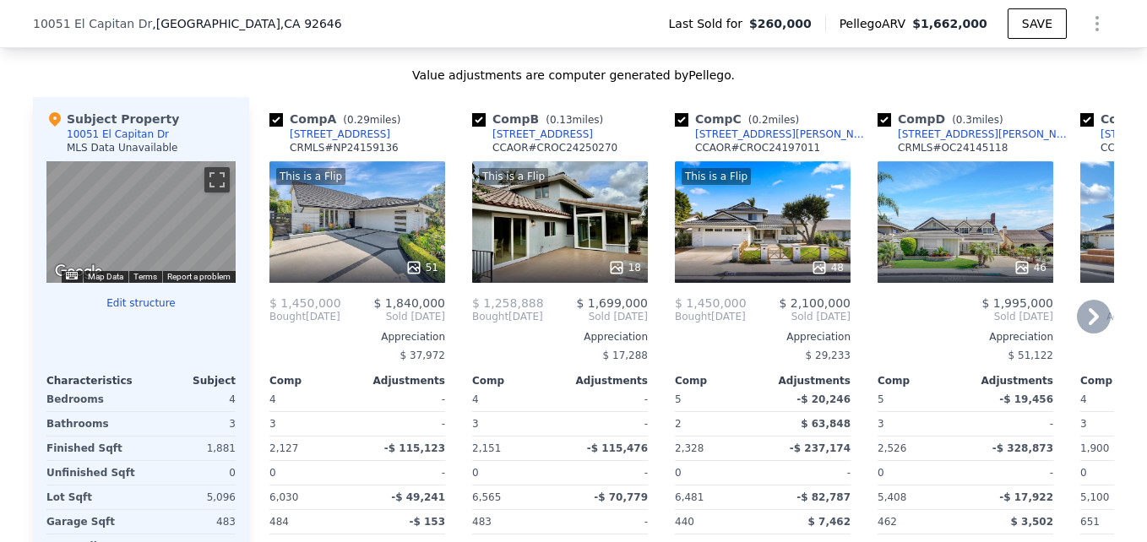
scroll to position [1609, 0]
click at [517, 141] on div "[STREET_ADDRESS]" at bounding box center [542, 135] width 100 height 14
click at [399, 209] on div "This is a Flip 51" at bounding box center [357, 222] width 176 height 122
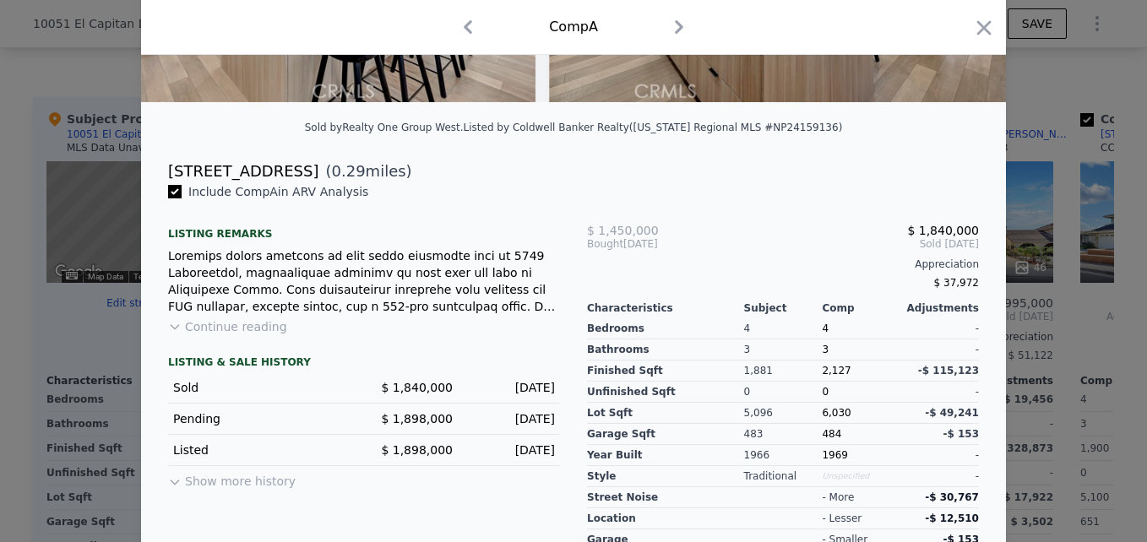
scroll to position [332, 0]
click at [972, 30] on icon "button" at bounding box center [984, 28] width 24 height 24
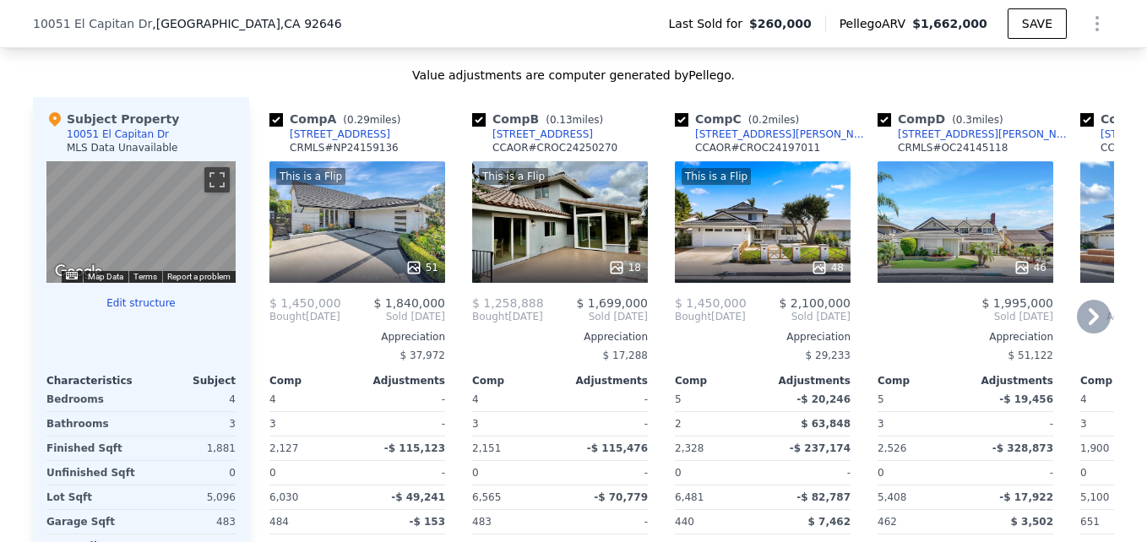
click at [569, 253] on div "This is a Flip 18" at bounding box center [560, 222] width 176 height 122
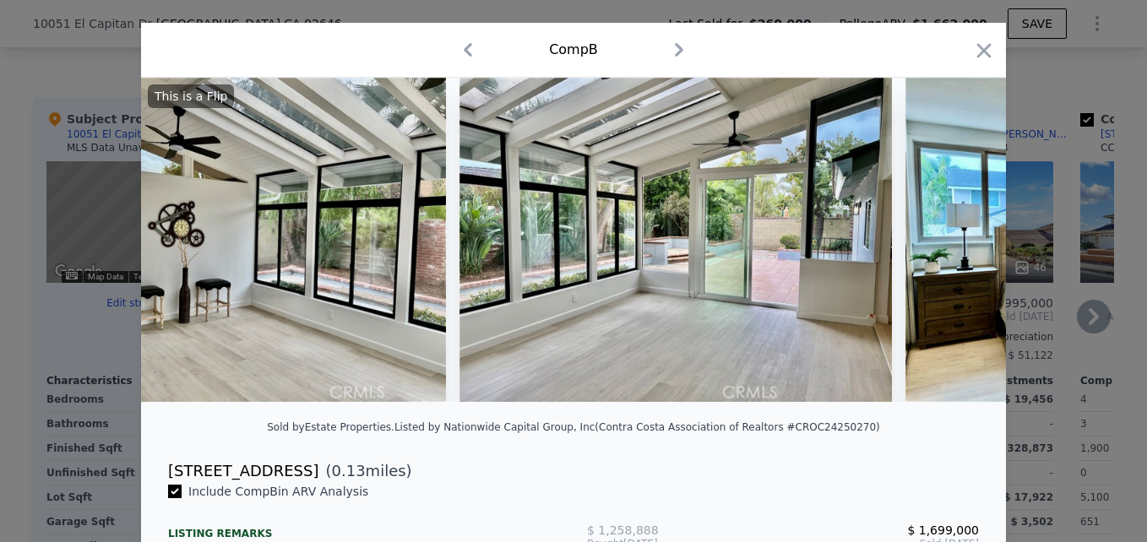
scroll to position [0, 3128]
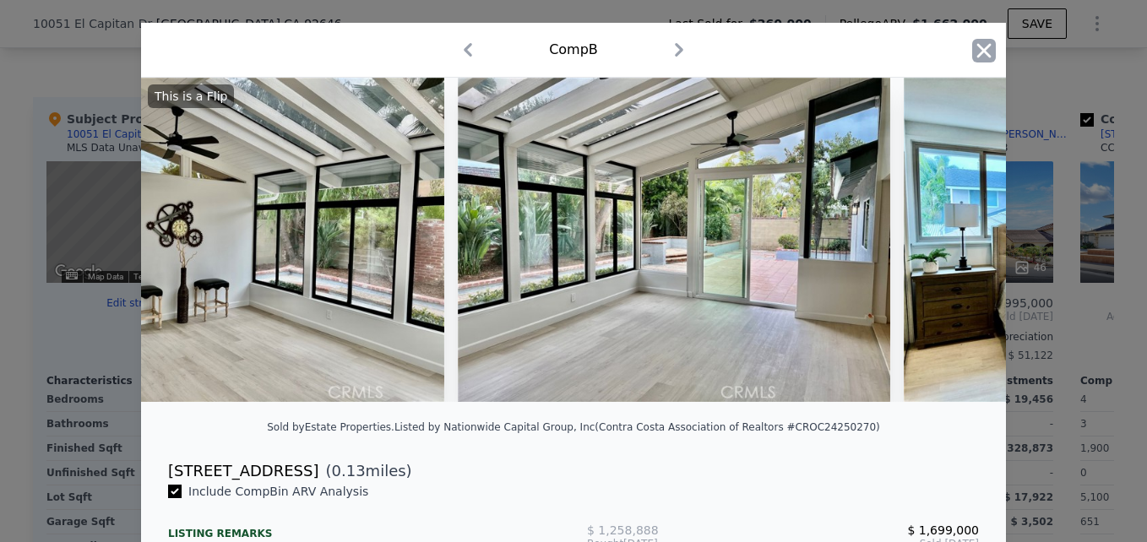
click at [983, 42] on icon "button" at bounding box center [984, 51] width 24 height 24
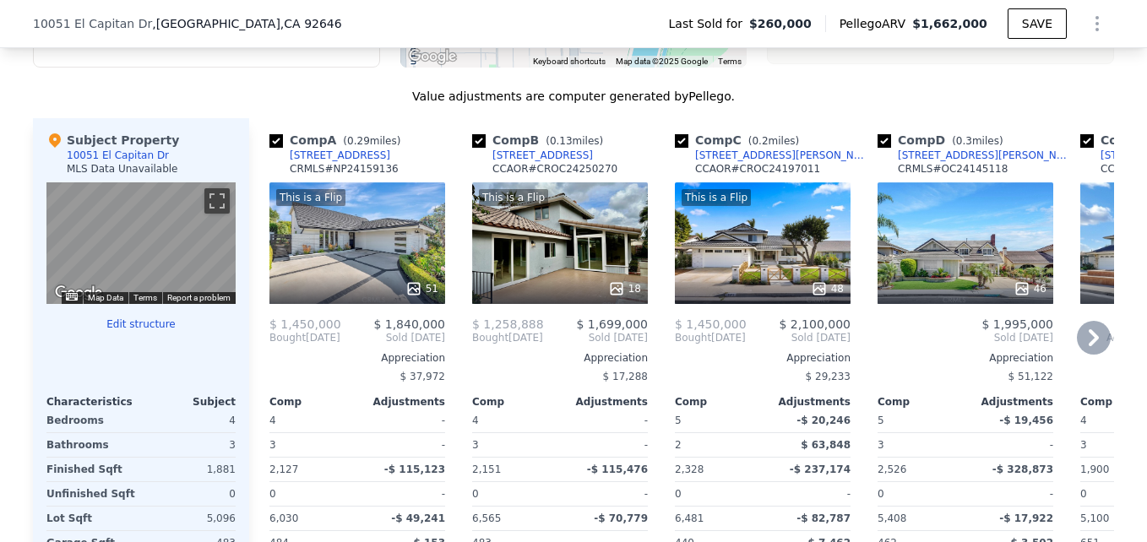
scroll to position [1593, 0]
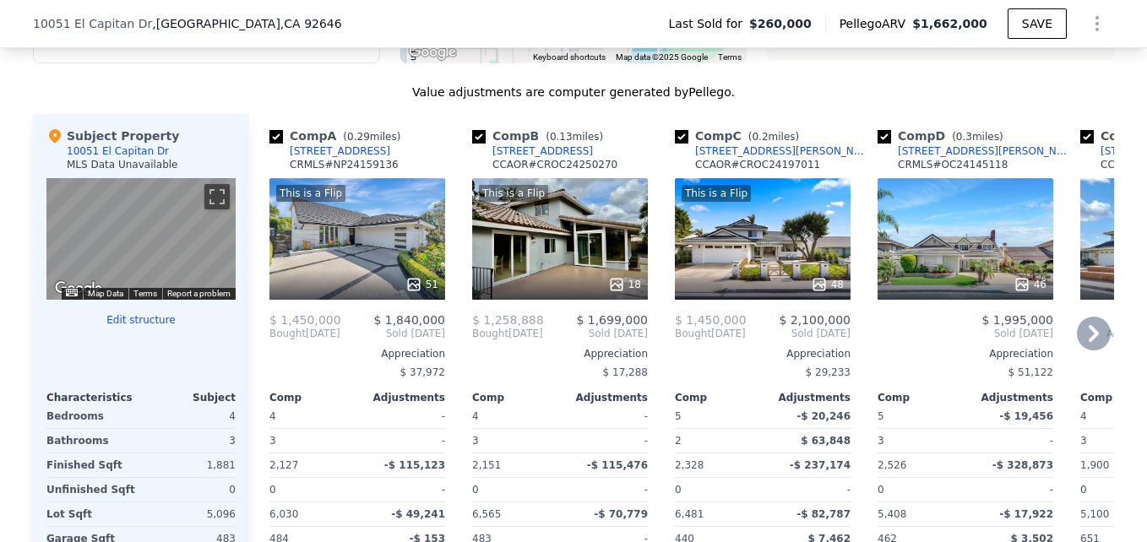
click at [528, 158] on div "[STREET_ADDRESS]" at bounding box center [542, 151] width 100 height 14
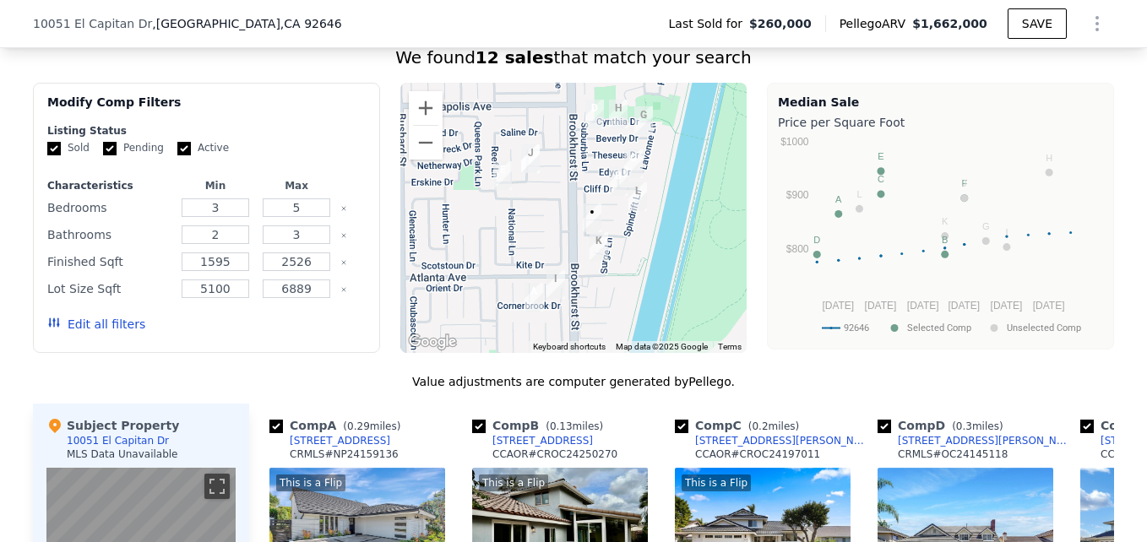
scroll to position [1303, 0]
click at [418, 107] on button "Zoom in" at bounding box center [426, 108] width 34 height 34
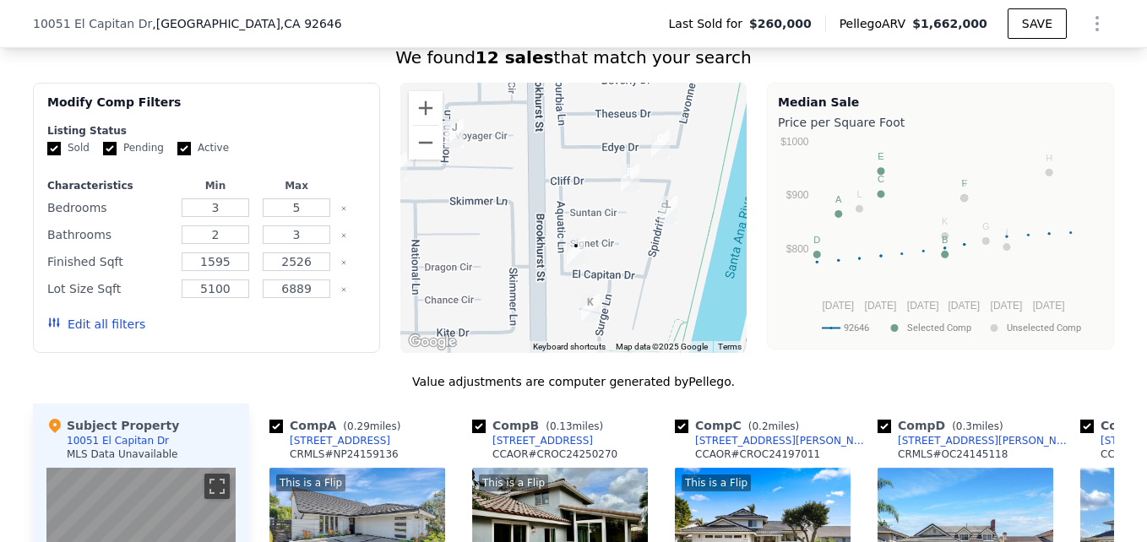
drag, startPoint x: 687, startPoint y: 242, endPoint x: 651, endPoint y: 266, distance: 43.3
click at [651, 266] on div at bounding box center [573, 218] width 347 height 270
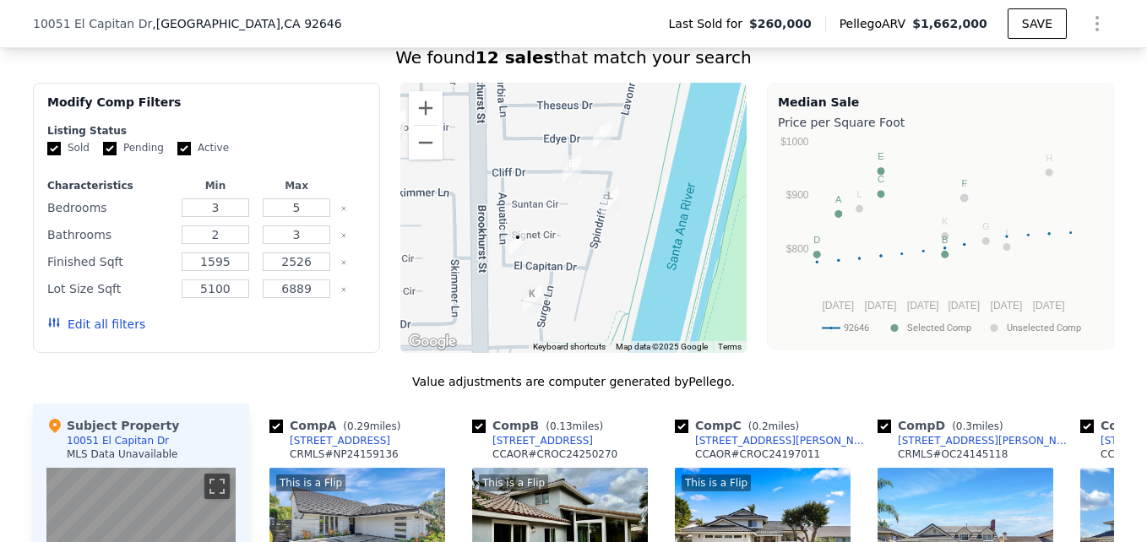
drag, startPoint x: 659, startPoint y: 305, endPoint x: 595, endPoint y: 295, distance: 65.0
click at [595, 295] on div at bounding box center [573, 218] width 347 height 270
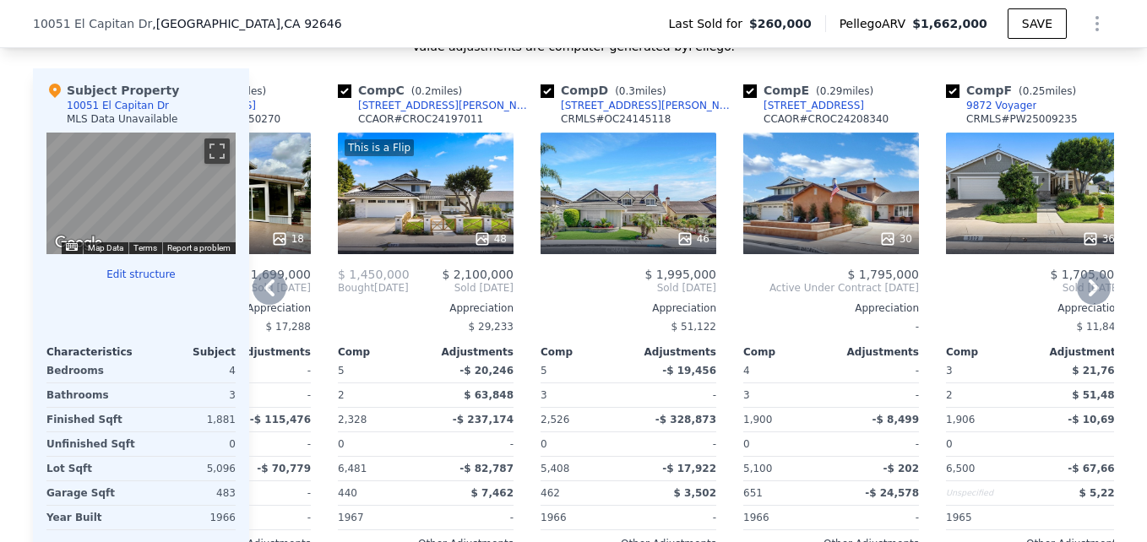
scroll to position [0, 0]
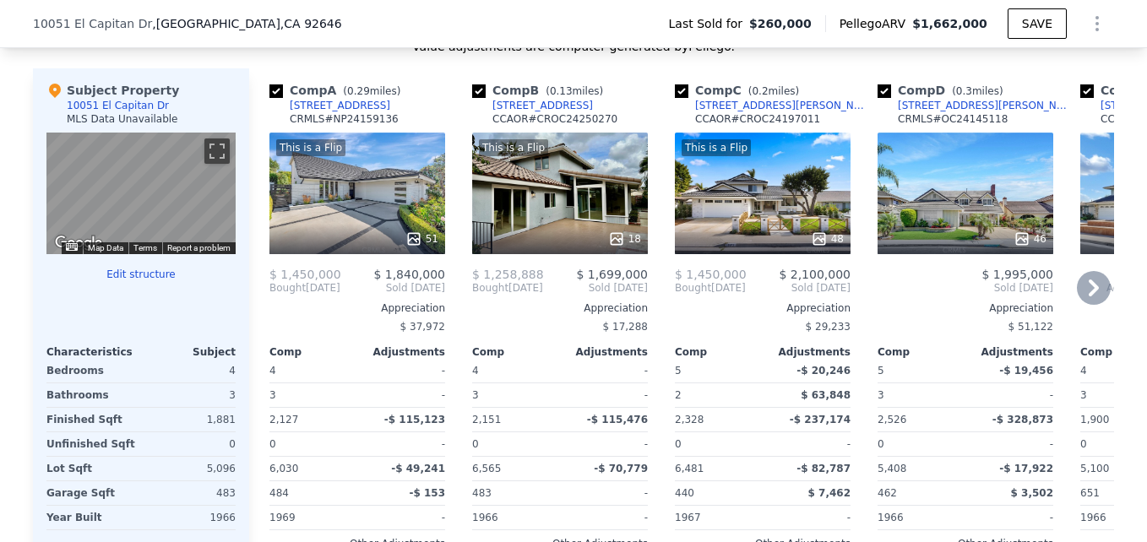
click at [328, 112] on div "[STREET_ADDRESS]" at bounding box center [340, 106] width 100 height 14
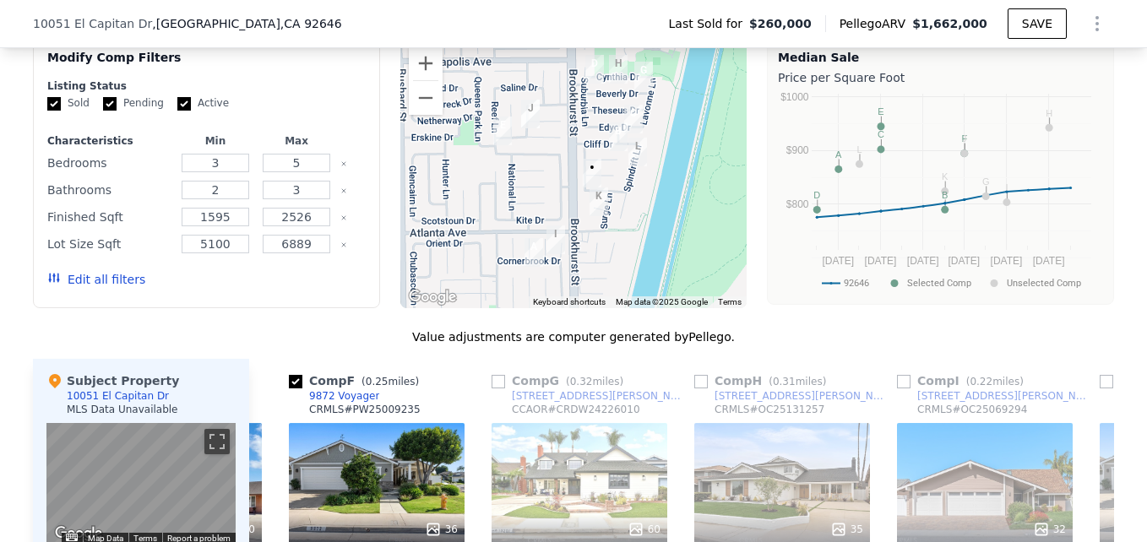
scroll to position [1347, 0]
click at [409, 111] on button "Zoom out" at bounding box center [426, 99] width 34 height 34
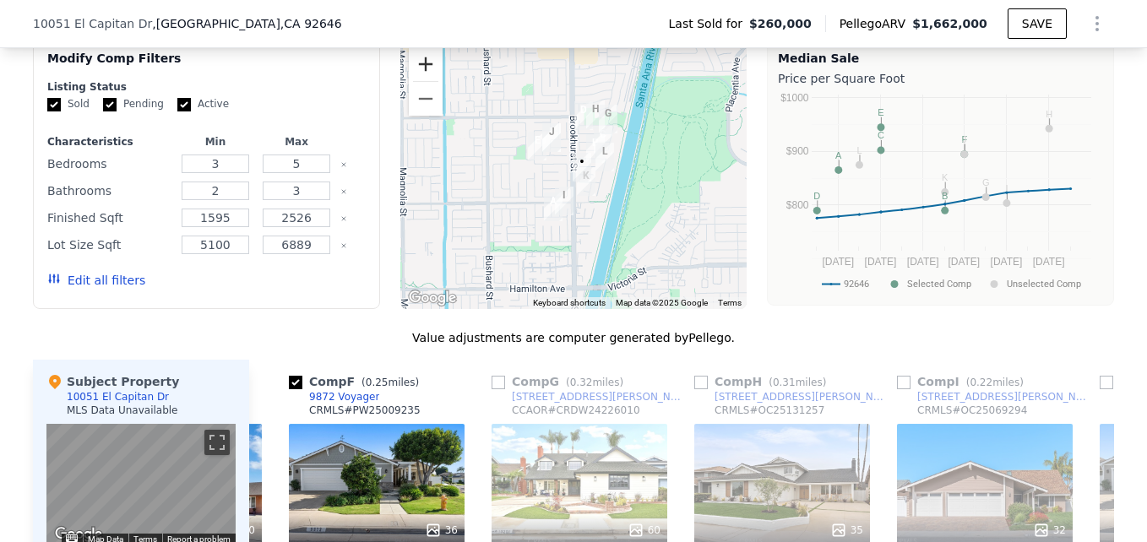
click at [426, 73] on button "Zoom in" at bounding box center [426, 64] width 34 height 34
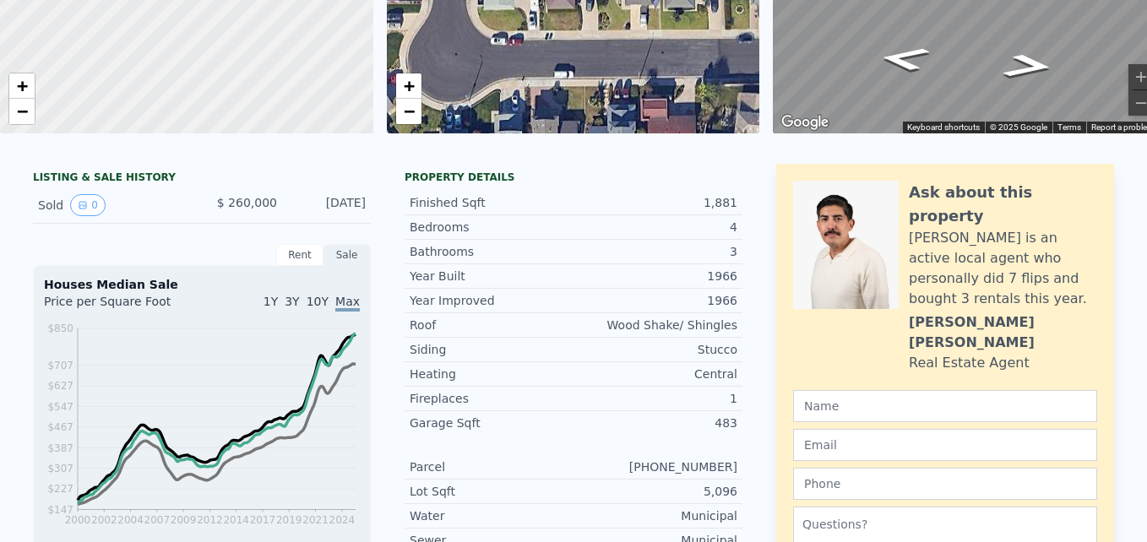
scroll to position [0, 0]
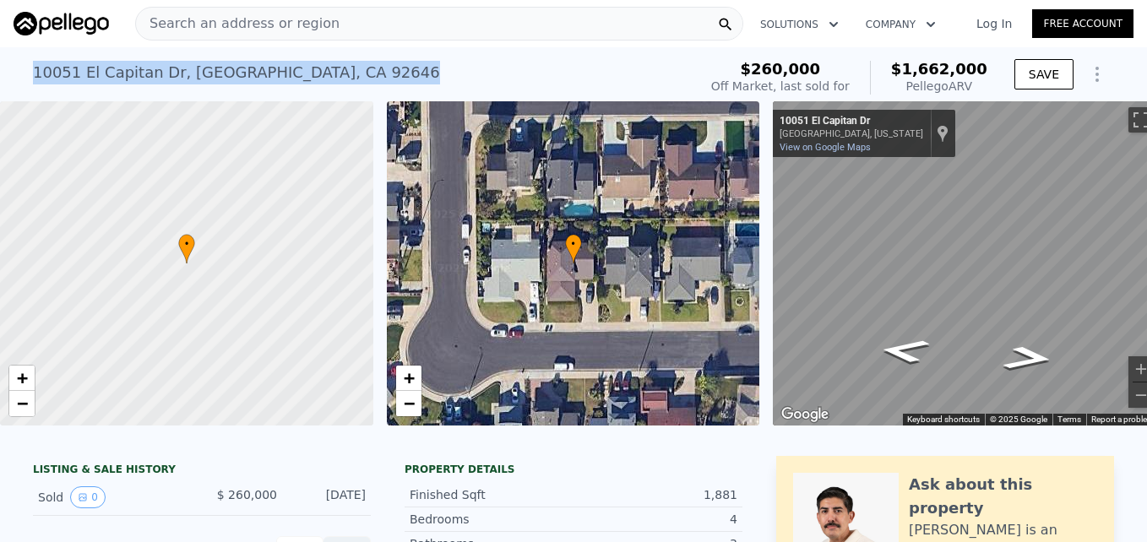
drag, startPoint x: 27, startPoint y: 73, endPoint x: 384, endPoint y: 62, distance: 357.3
click at [384, 62] on div "10051 El Capitan Dr , Huntington Beach , CA 92646 Sold Mar 1995 for $260k (~ARV…" at bounding box center [362, 77] width 658 height 47
drag, startPoint x: 384, startPoint y: 62, endPoint x: 330, endPoint y: 68, distance: 54.4
copy div "10051 El Capitan Dr , Huntington Beach , CA 92646"
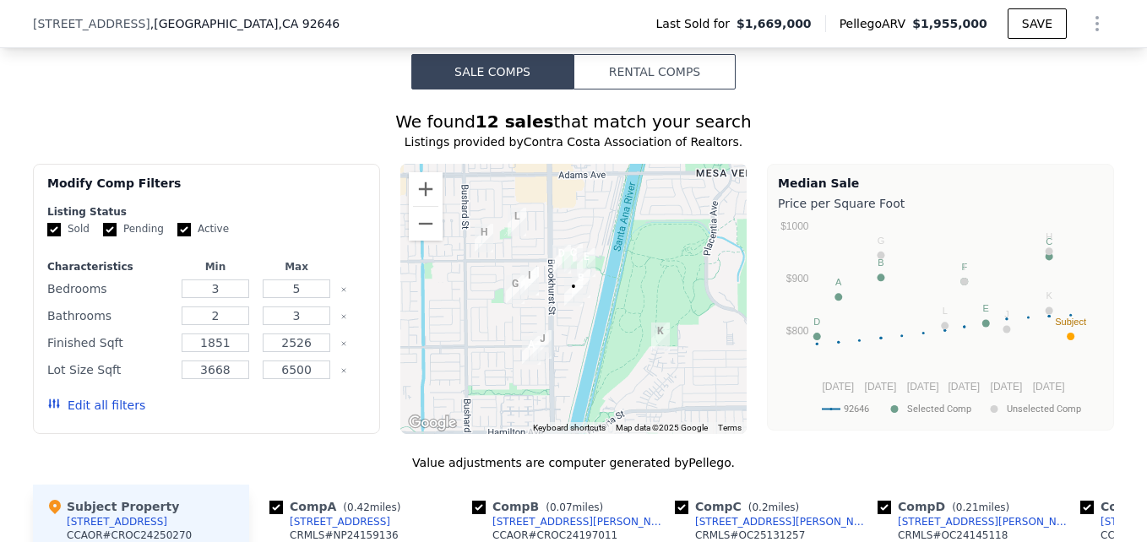
scroll to position [1619, 0]
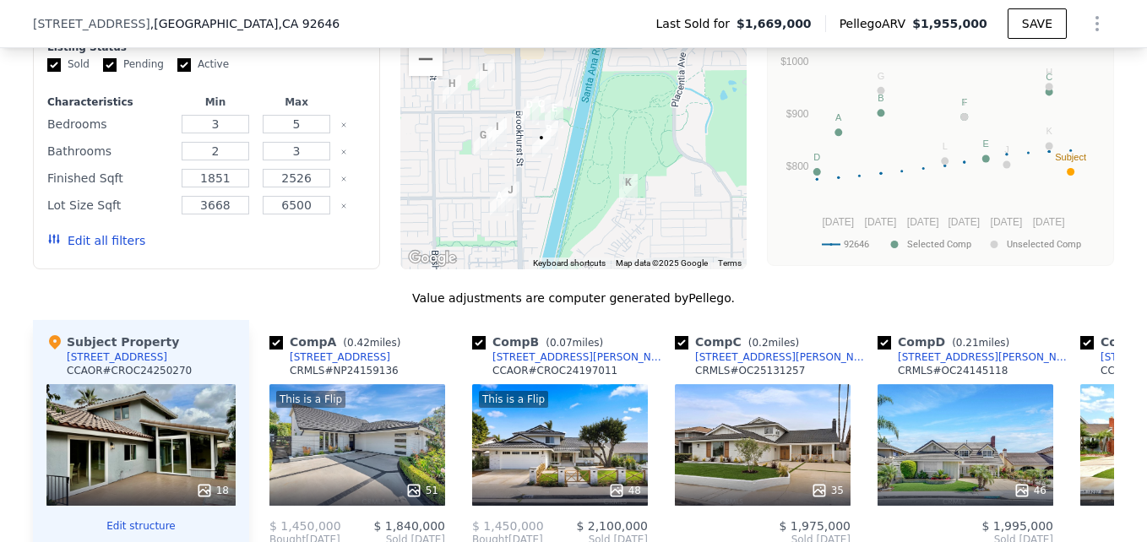
drag, startPoint x: 513, startPoint y: 125, endPoint x: 477, endPoint y: 144, distance: 40.0
click at [477, 144] on img "9782 Silver Strand Dr" at bounding box center [483, 141] width 32 height 42
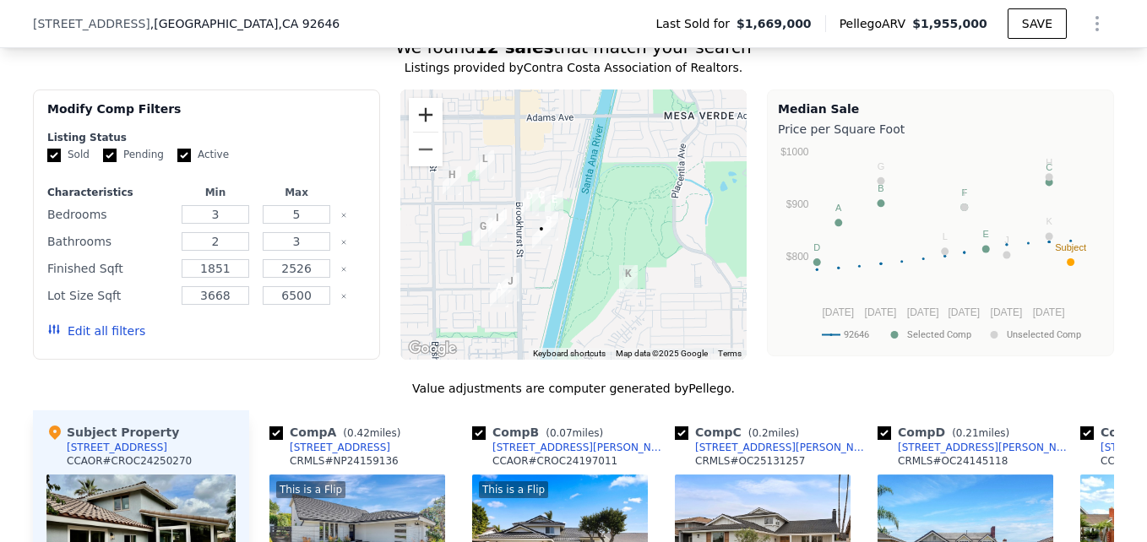
click at [417, 128] on button "Zoom in" at bounding box center [426, 115] width 34 height 34
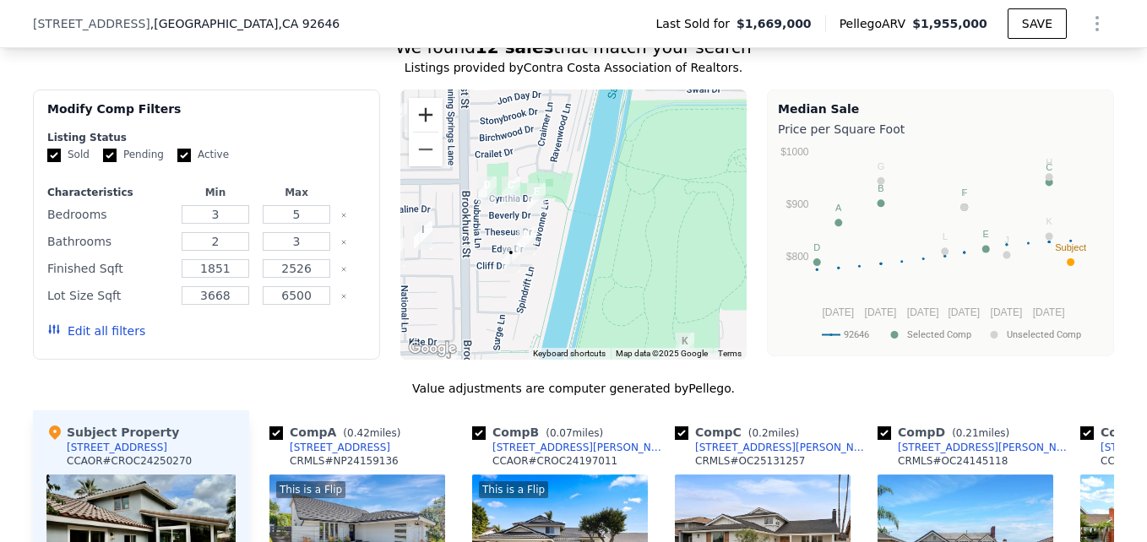
click at [417, 128] on button "Zoom in" at bounding box center [426, 115] width 34 height 34
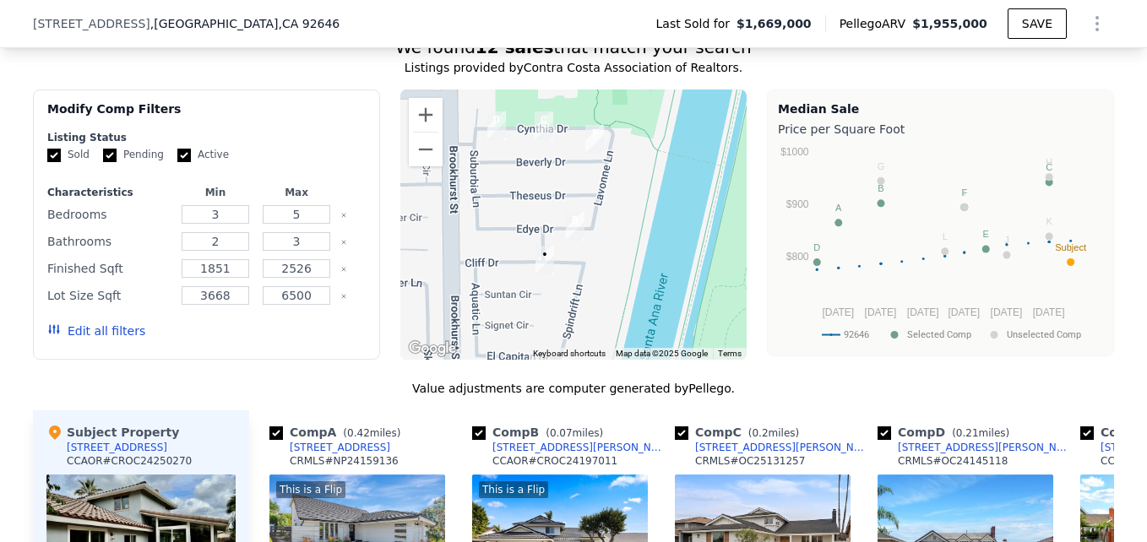
drag, startPoint x: 466, startPoint y: 263, endPoint x: 569, endPoint y: 217, distance: 113.0
click at [569, 217] on img "10172 Edye Dr" at bounding box center [575, 226] width 32 height 42
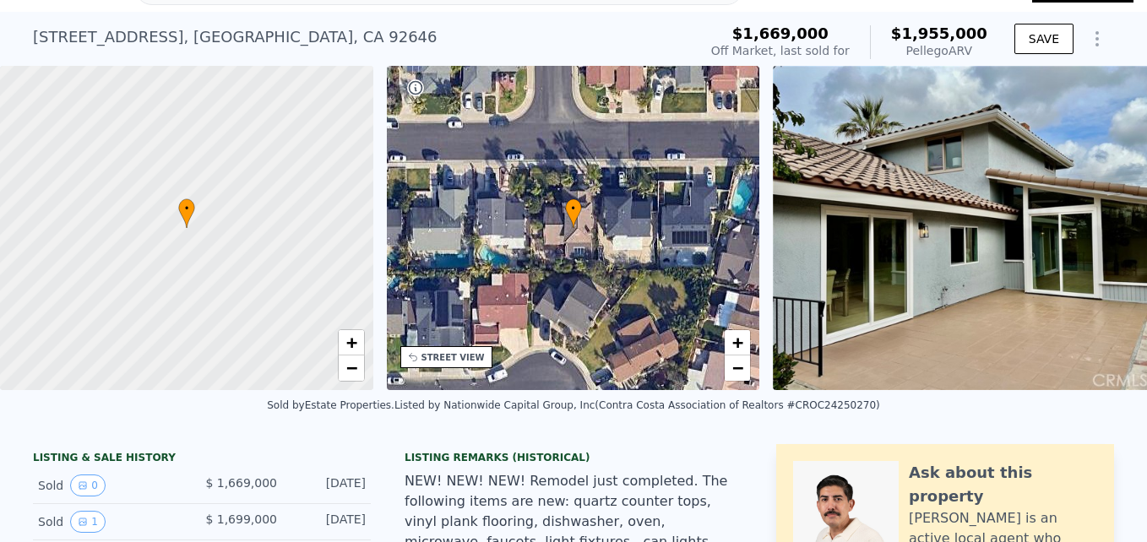
scroll to position [35, 0]
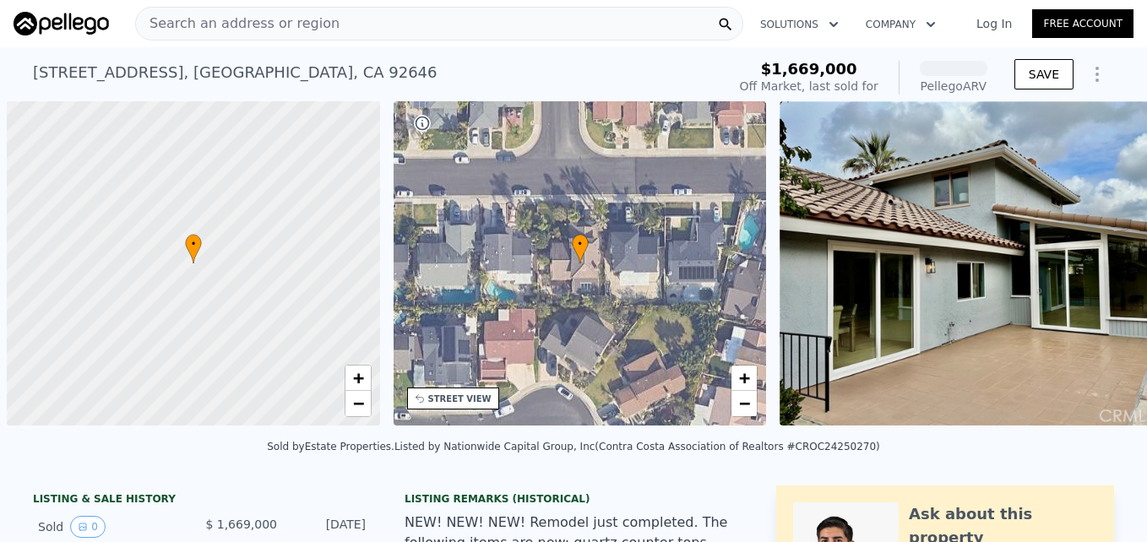
scroll to position [0, 7]
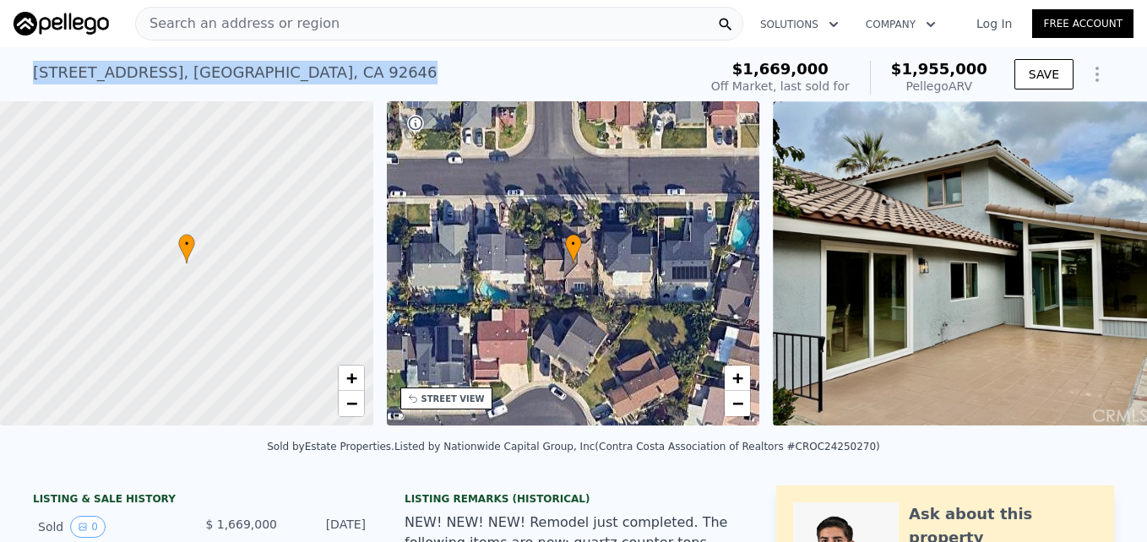
drag, startPoint x: 26, startPoint y: 73, endPoint x: 345, endPoint y: 80, distance: 318.4
click at [345, 80] on div "[STREET_ADDRESS][PERSON_NAME] Sold [DATE] for $1.669m (~ARV $1.955m )" at bounding box center [362, 77] width 658 height 47
drag, startPoint x: 345, startPoint y: 80, endPoint x: 285, endPoint y: 68, distance: 61.3
copy div "[STREET_ADDRESS][PERSON_NAME]"
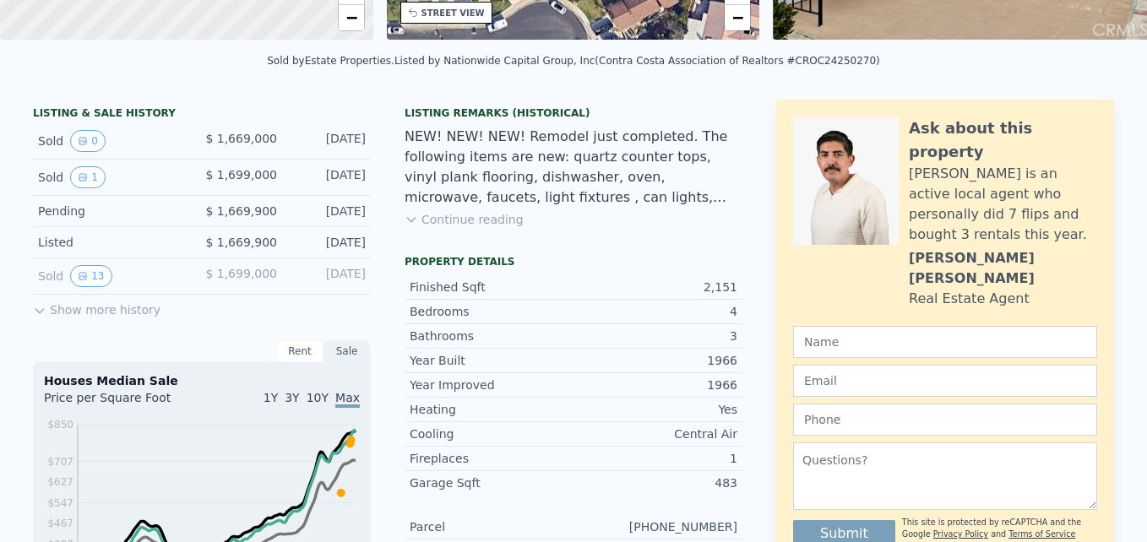
scroll to position [0, 0]
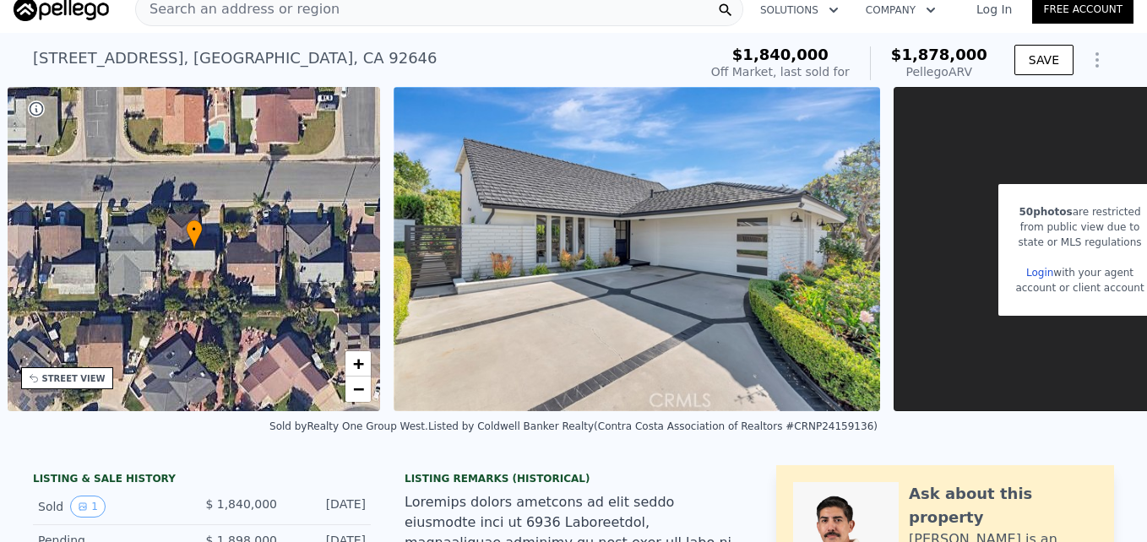
scroll to position [0, 393]
